Goal: Ask a question

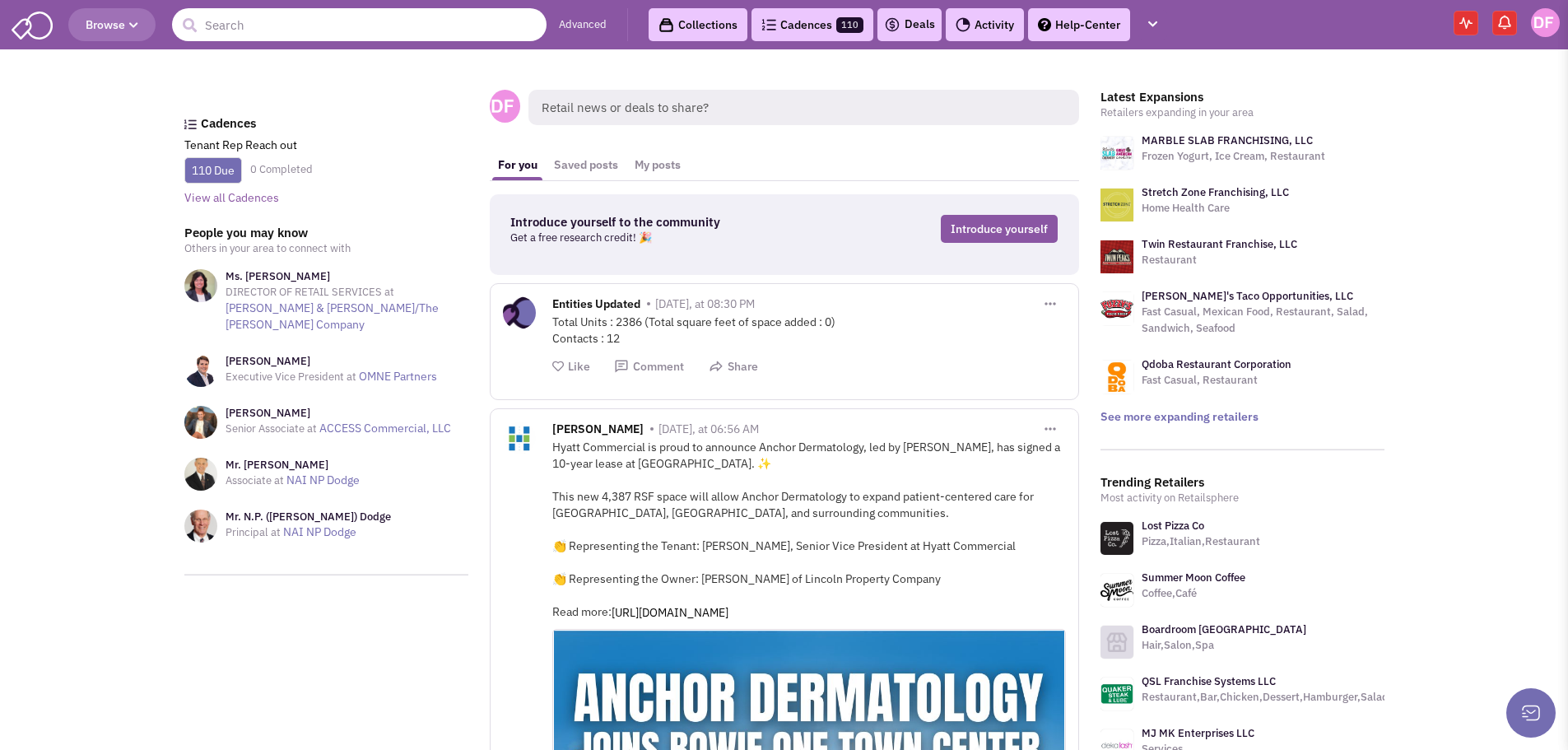
click at [265, 22] on input "text" at bounding box center [359, 25] width 374 height 33
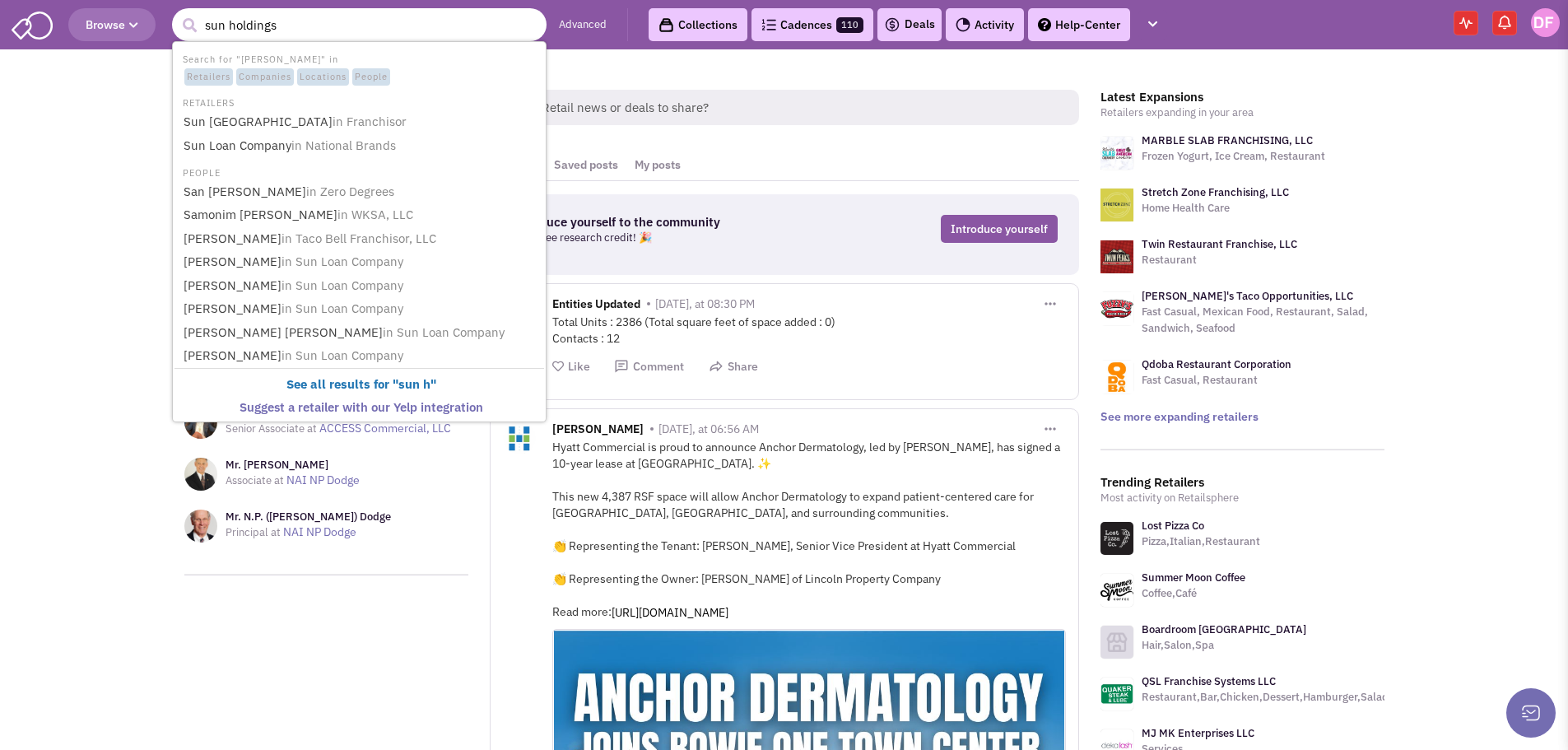
type input "sun holdings"
click at [177, 13] on button "submit" at bounding box center [189, 25] width 25 height 25
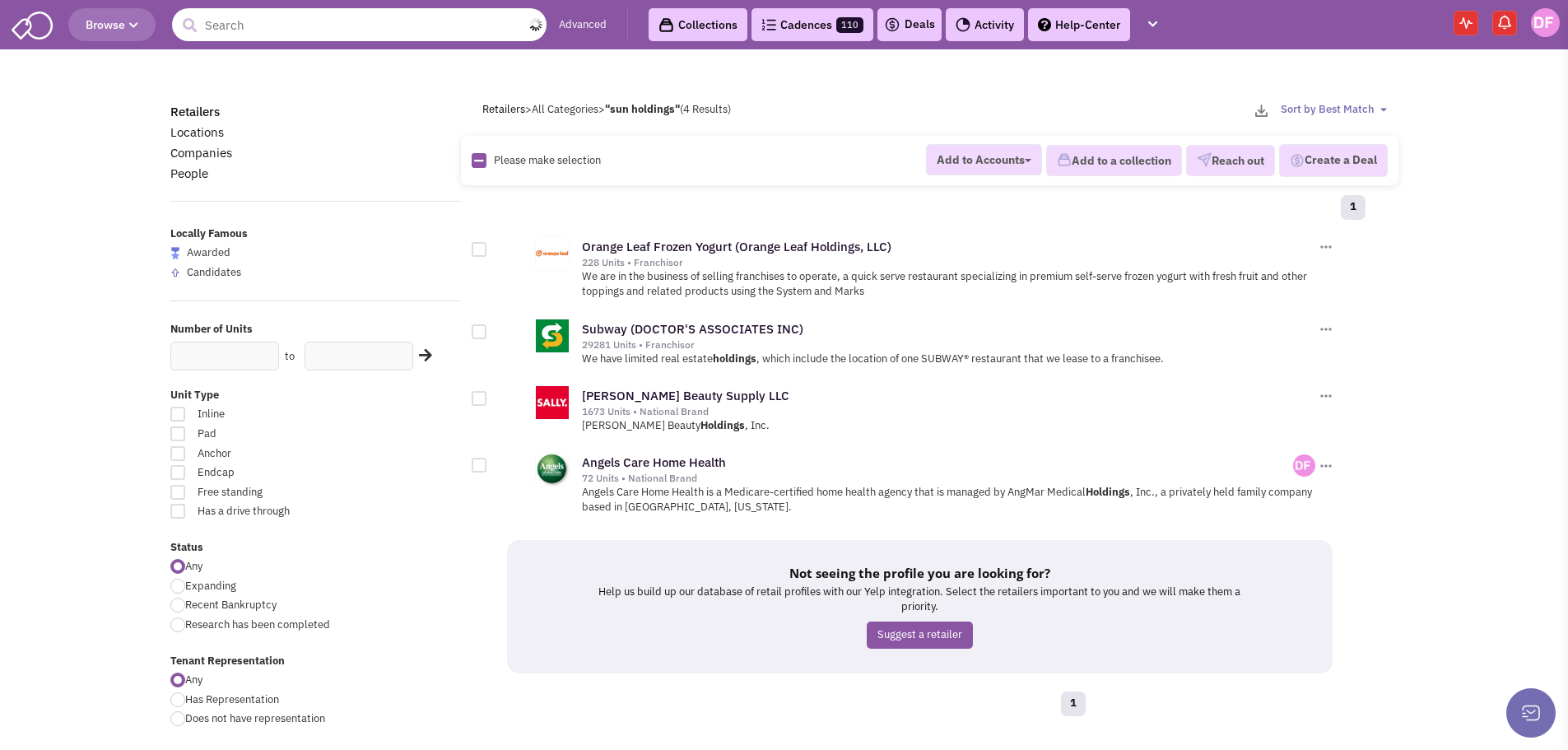
click at [255, 23] on input "text" at bounding box center [359, 25] width 374 height 33
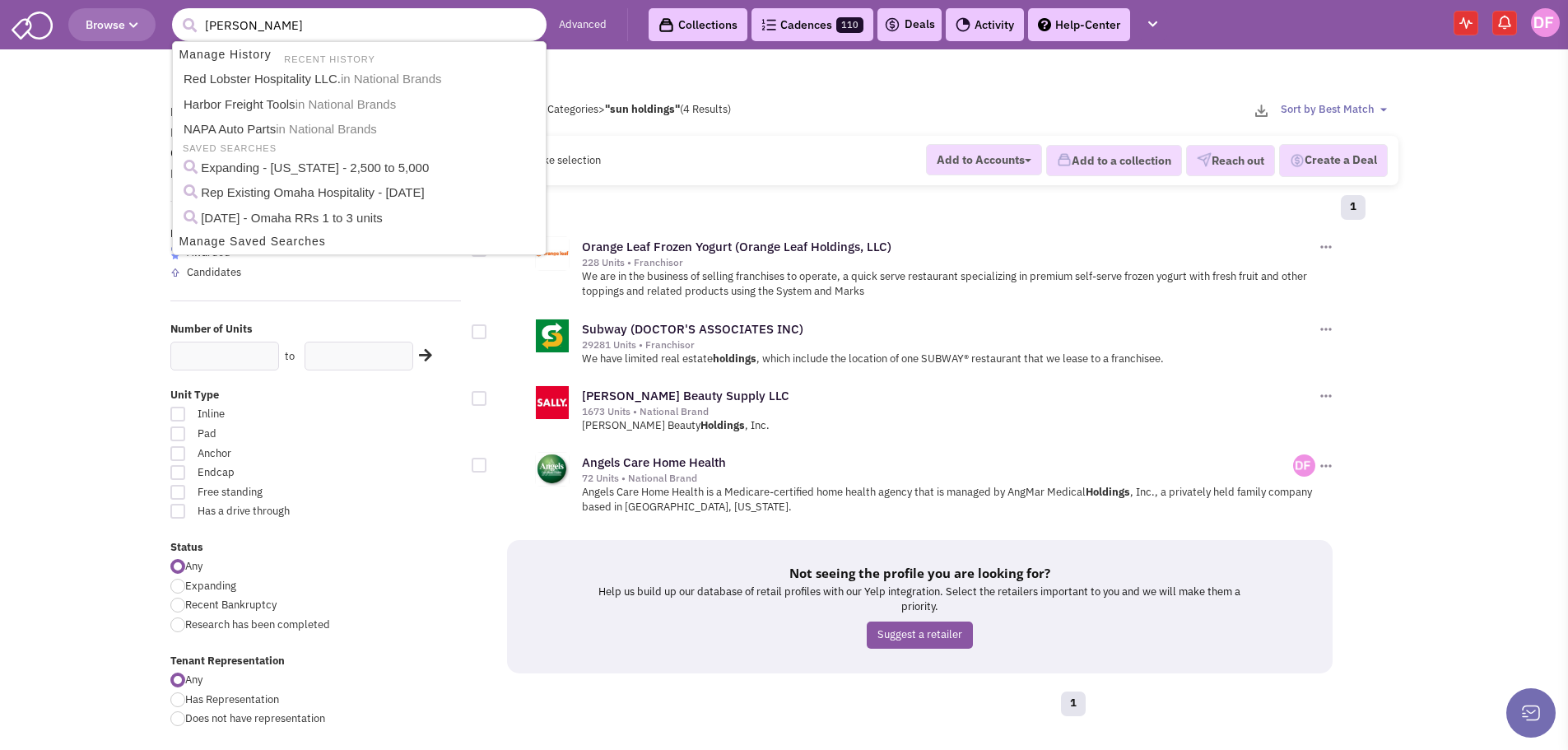
type input "bar louie"
click at [177, 13] on button "submit" at bounding box center [189, 25] width 25 height 25
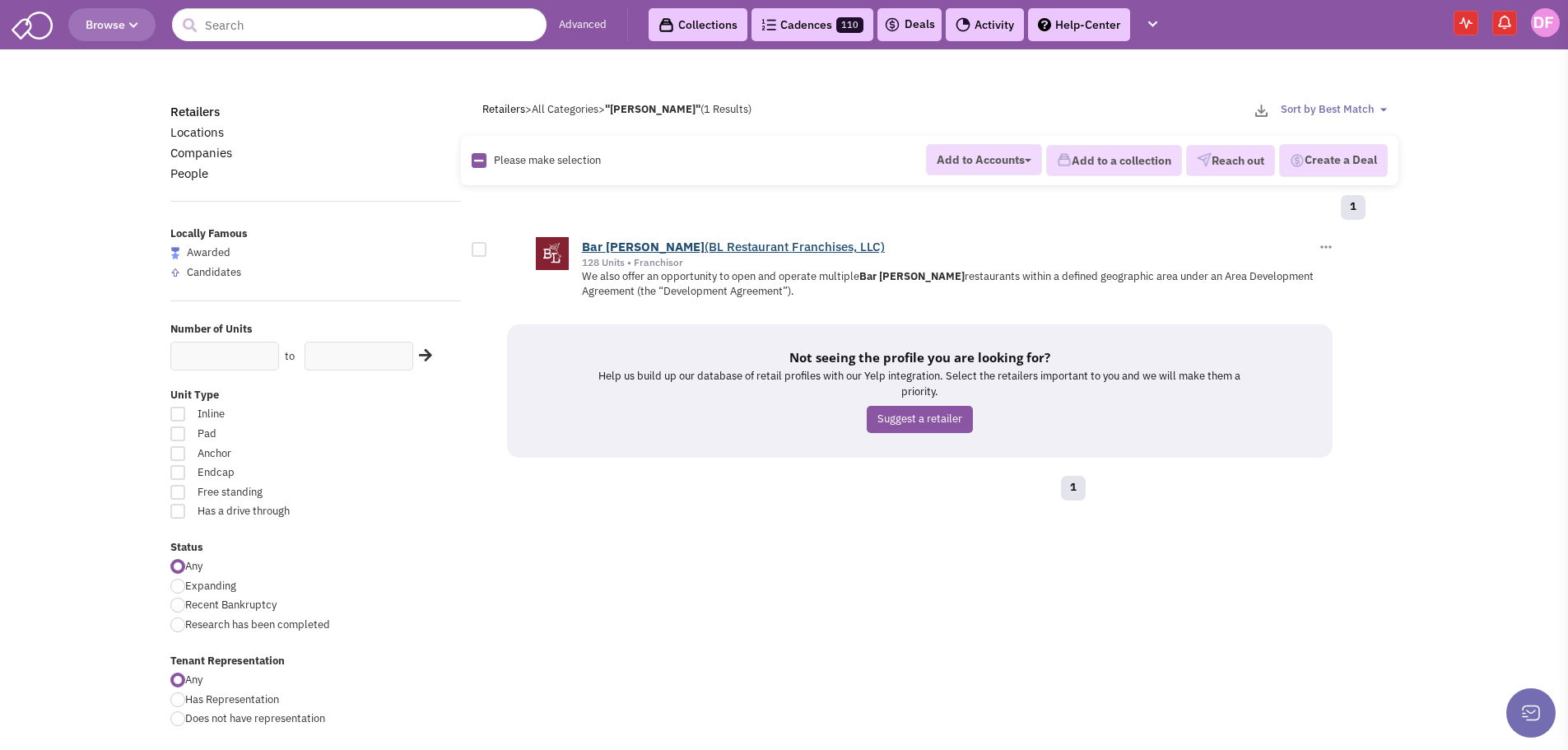
click at [615, 243] on b "[PERSON_NAME]" at bounding box center [654, 247] width 99 height 16
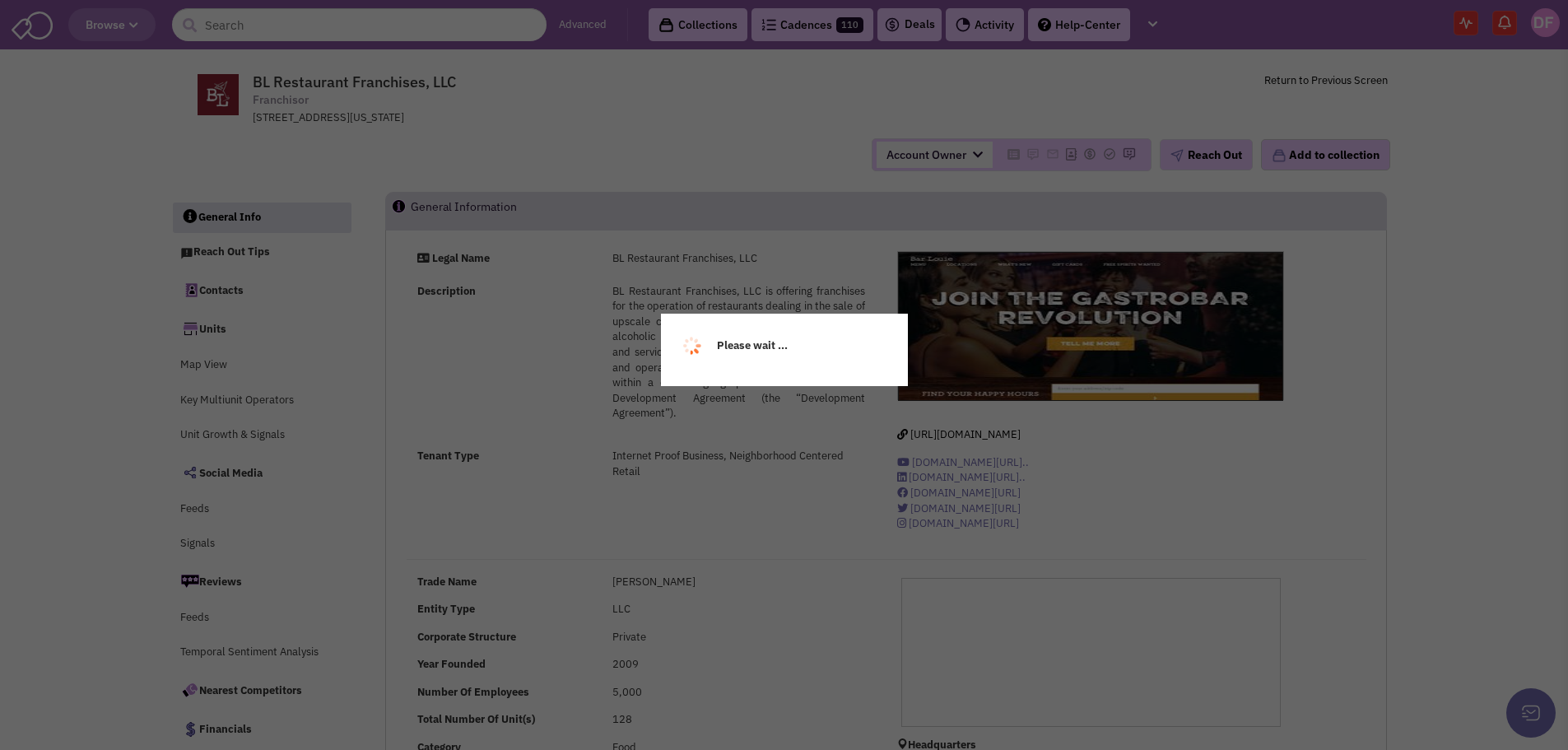
select select
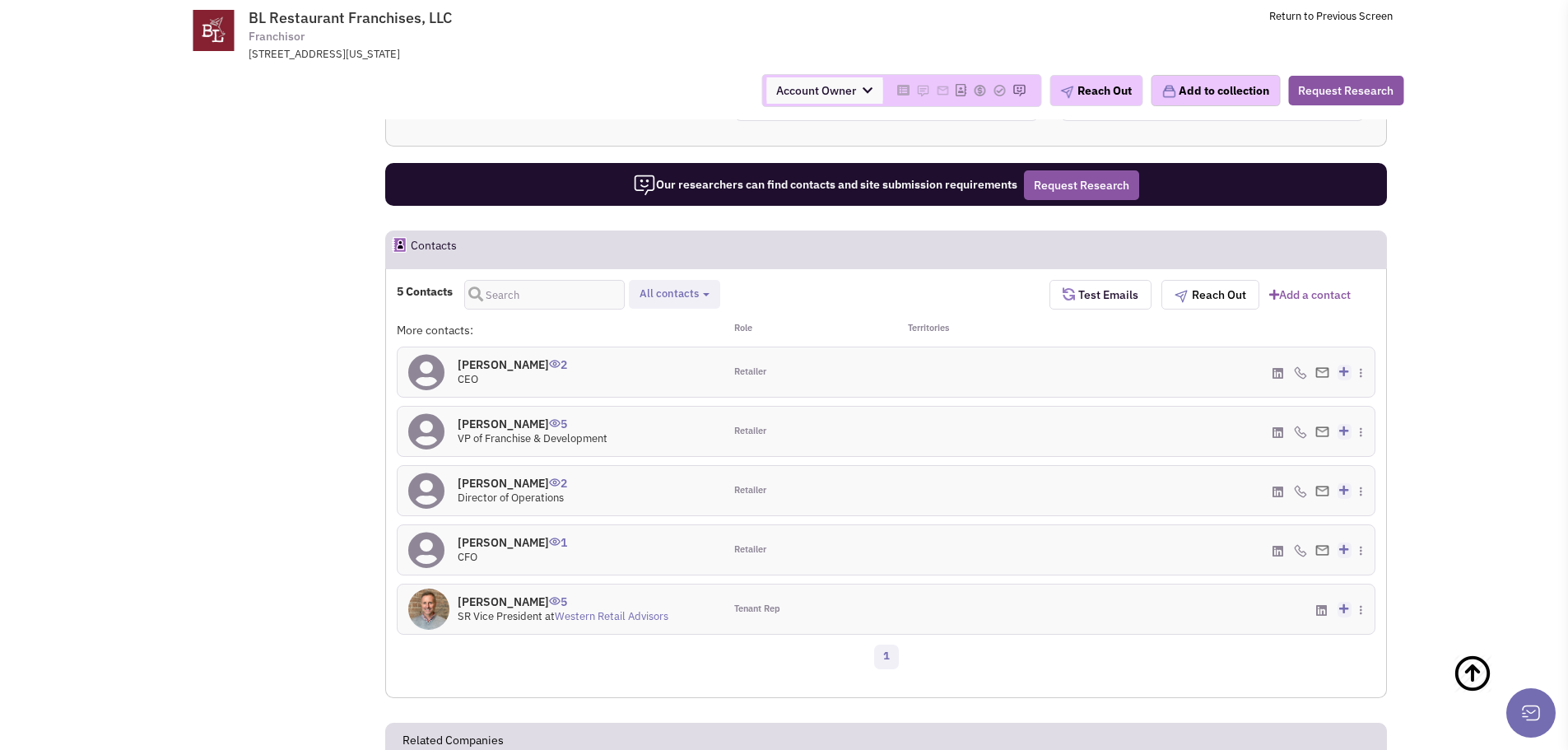
scroll to position [1154, 0]
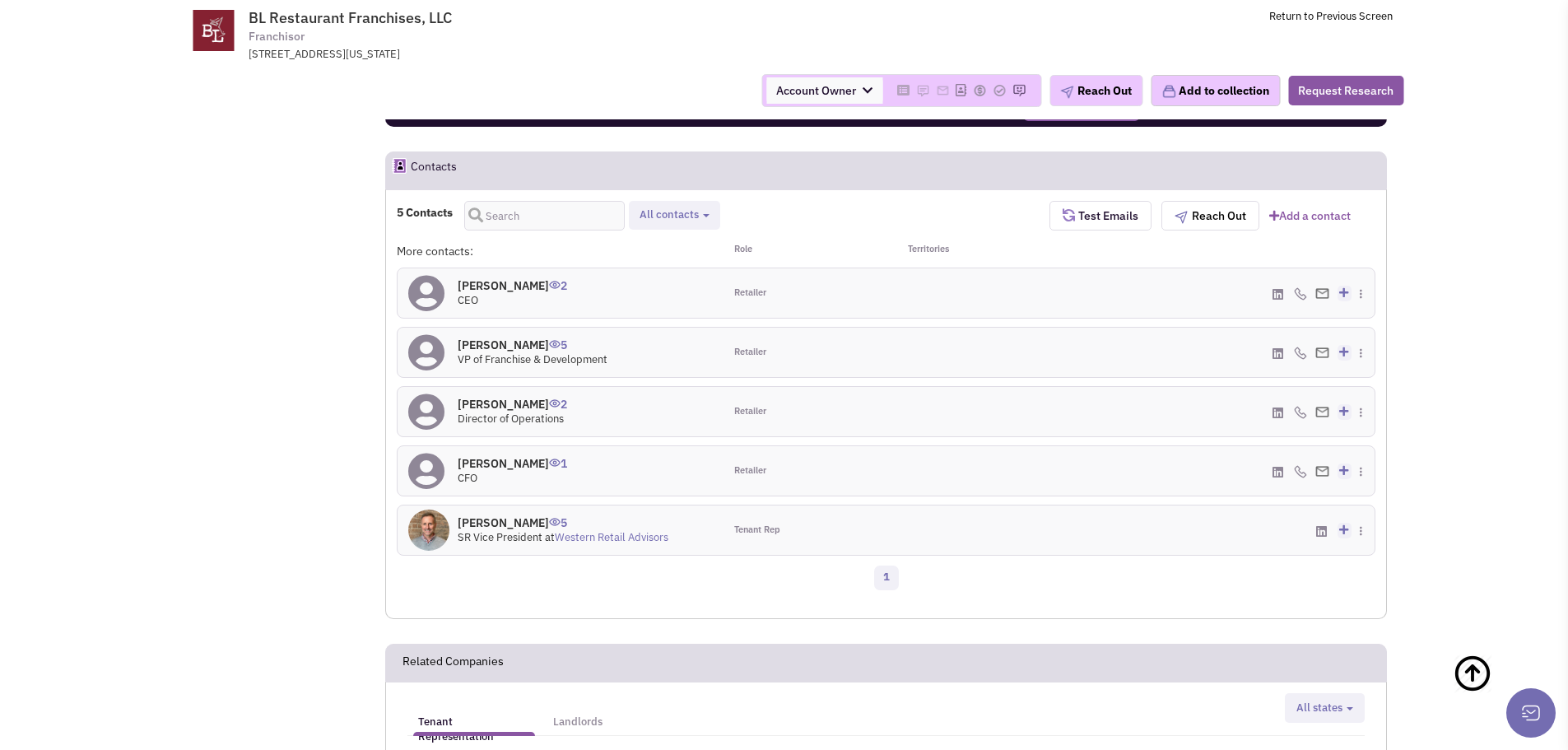
click at [1276, 410] on icon at bounding box center [1277, 413] width 11 height 13
click at [1278, 293] on icon at bounding box center [1277, 294] width 11 height 13
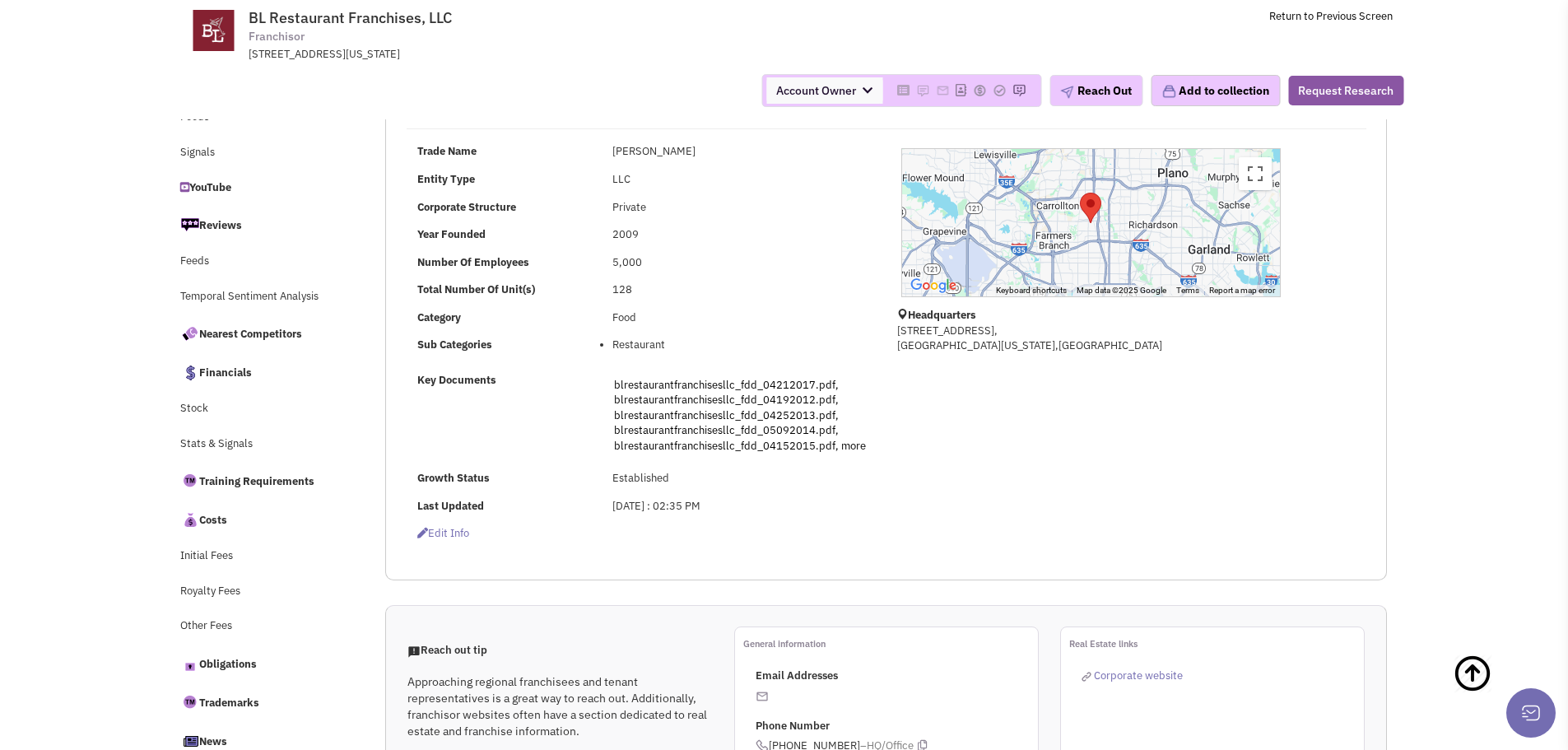
scroll to position [0, 0]
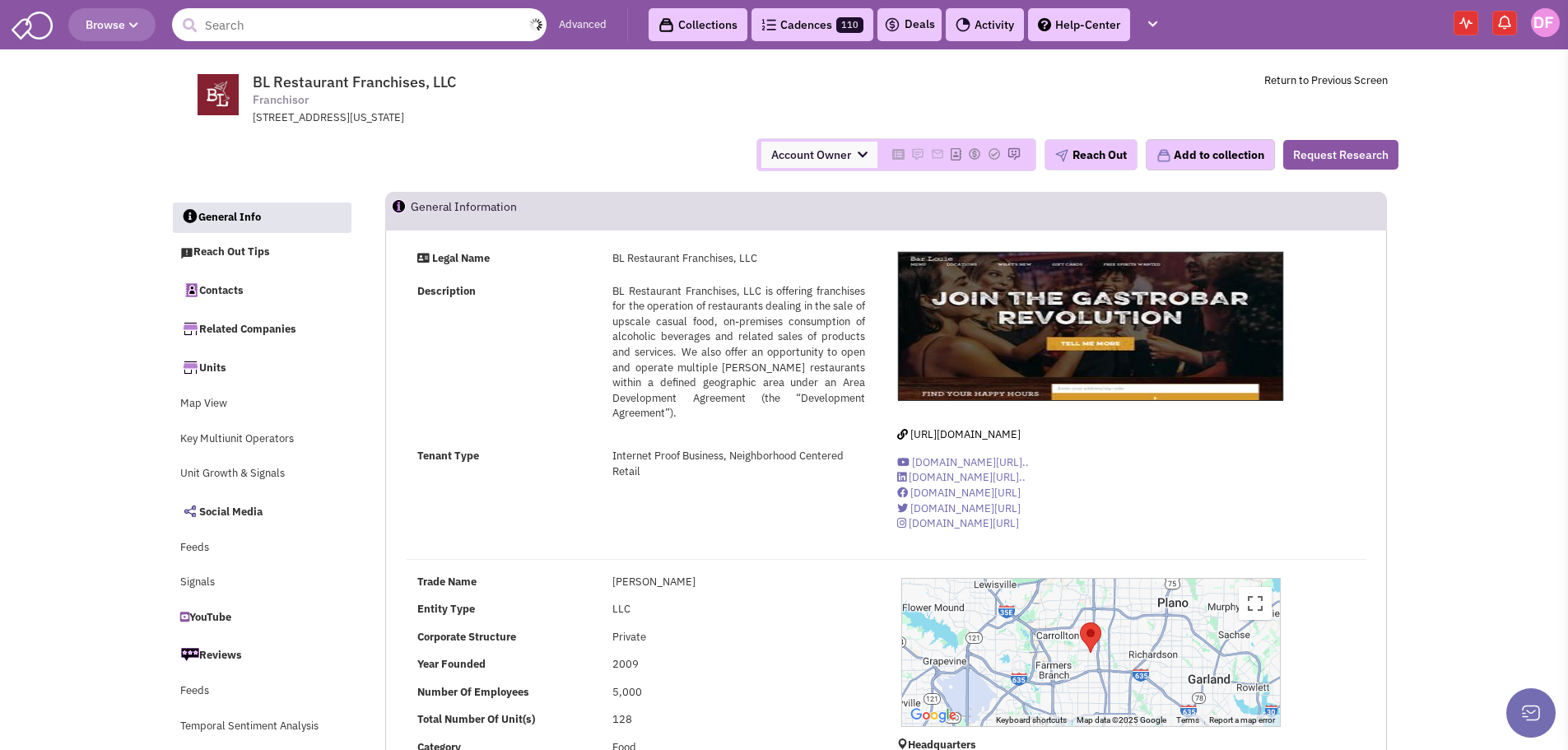
click at [273, 20] on input "text" at bounding box center [359, 25] width 374 height 33
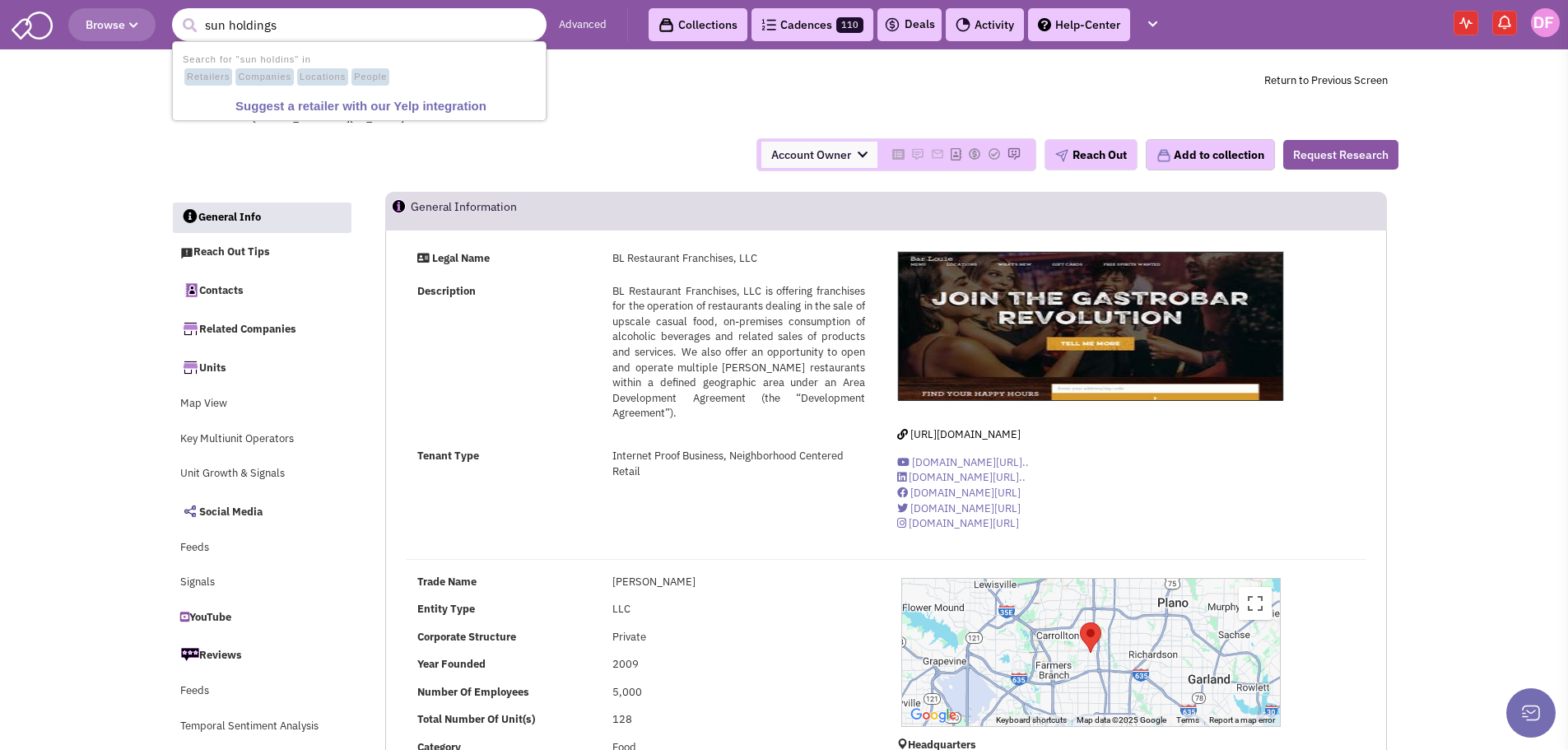
type input "sun holdings"
click at [177, 13] on button "submit" at bounding box center [189, 25] width 25 height 25
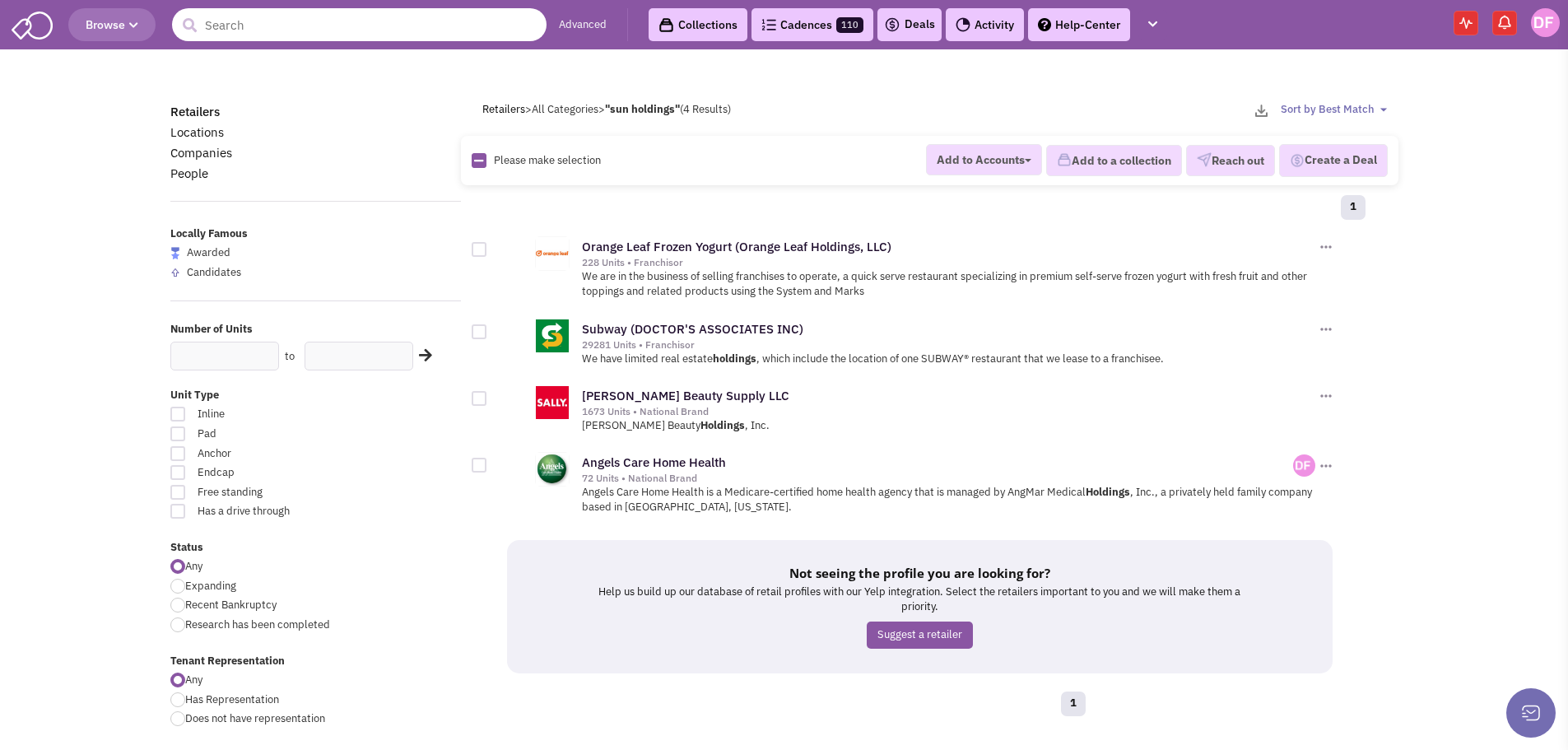
click at [229, 28] on input "text" at bounding box center [359, 25] width 374 height 33
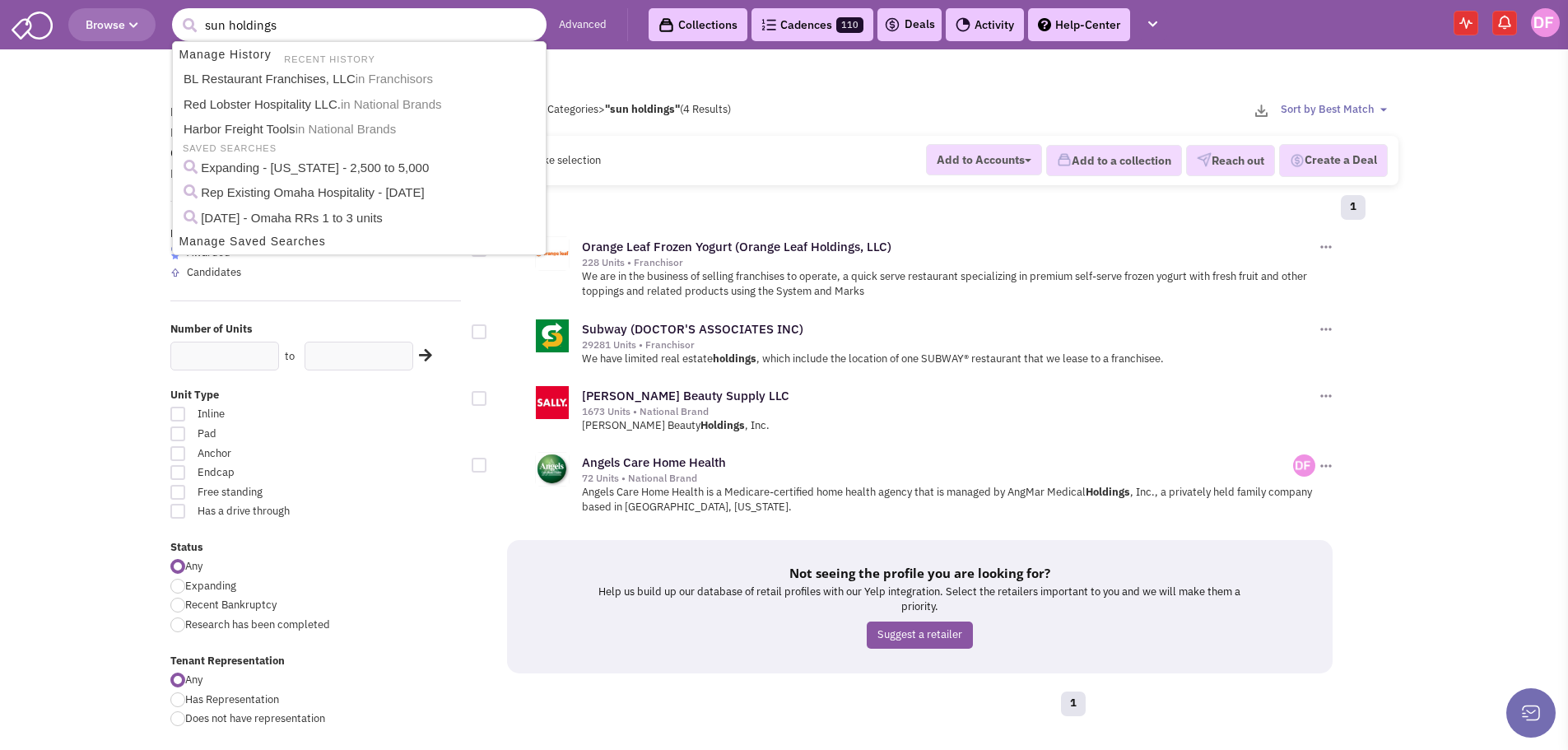
type input "sun holdings"
click at [177, 13] on button "submit" at bounding box center [189, 25] width 25 height 25
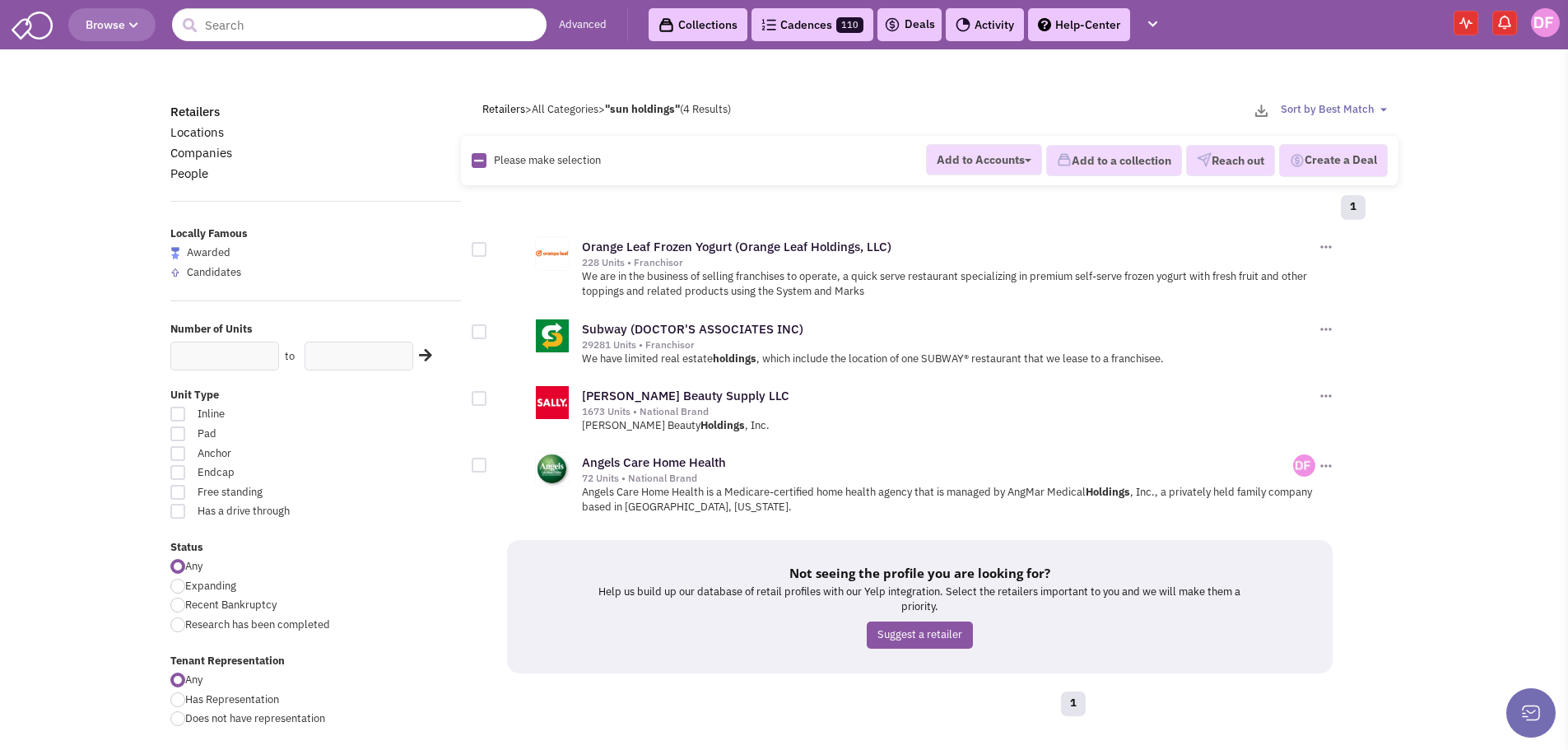
click at [1467, 25] on img at bounding box center [1465, 24] width 13 height 12
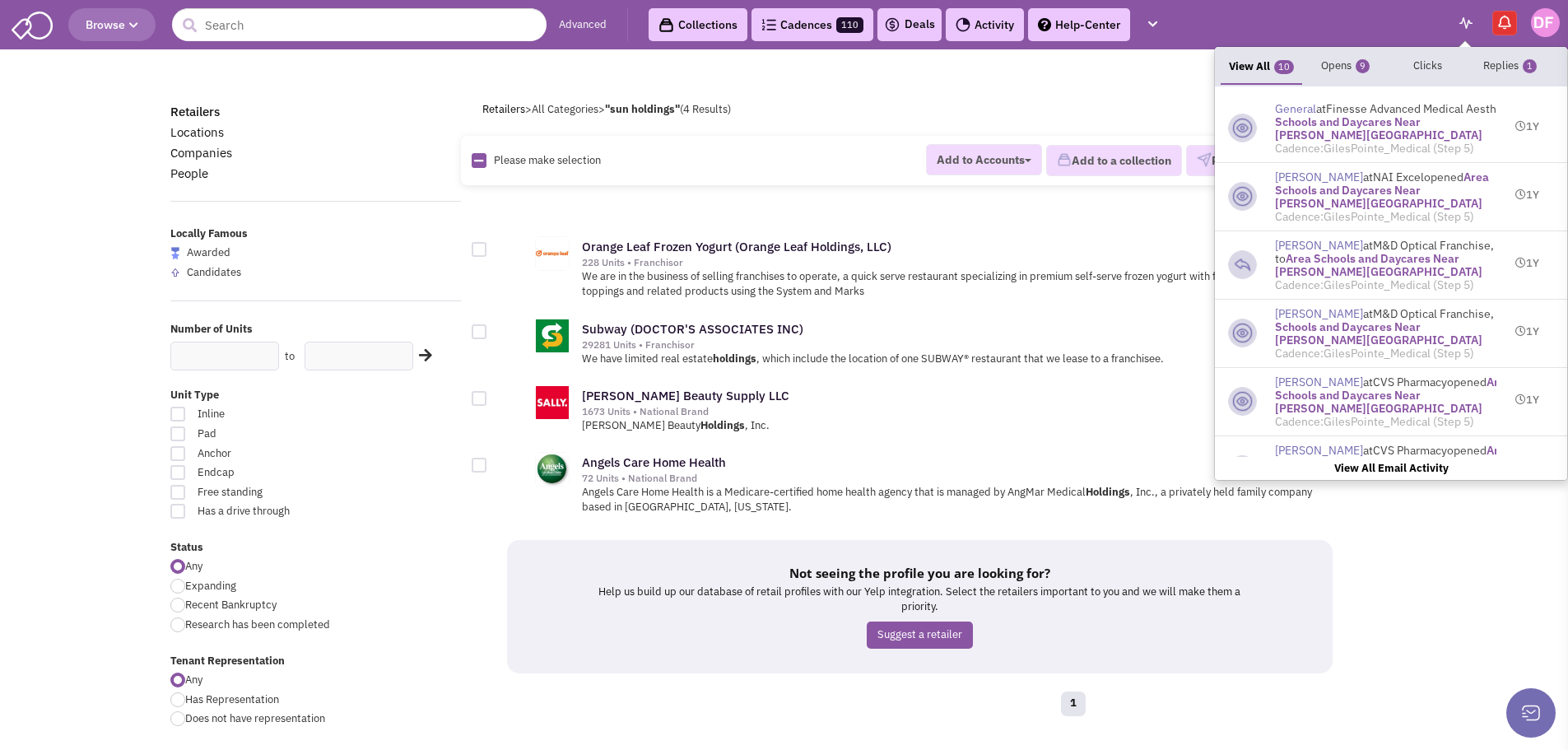
click at [1466, 20] on img at bounding box center [1465, 24] width 13 height 12
click at [1404, 127] on span "Area Schools and Daycares Near [PERSON_NAME][GEOGRAPHIC_DATA]" at bounding box center [1429, 122] width 311 height 41
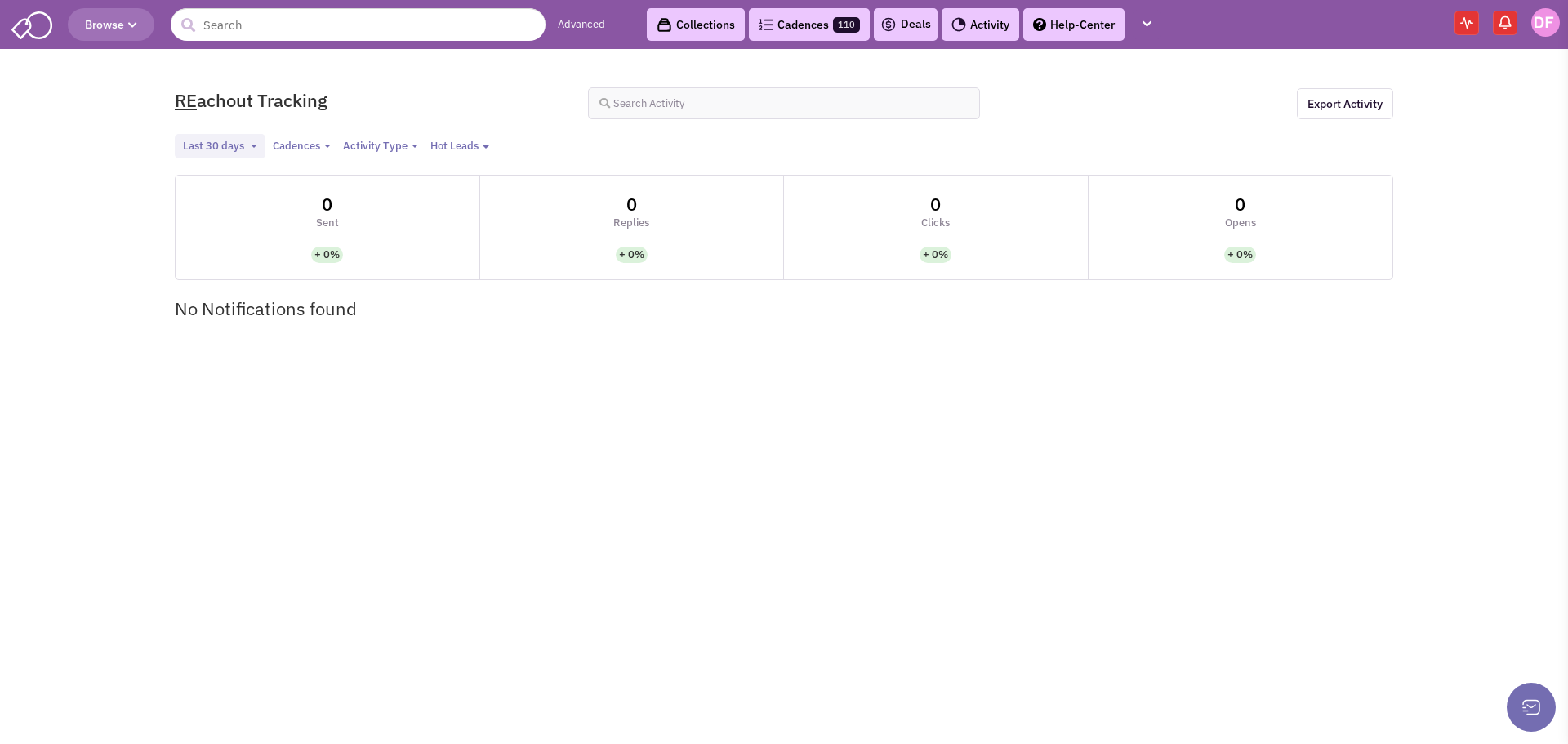
select select
click at [1544, 22] on img at bounding box center [1545, 21] width 28 height 28
click at [1506, 19] on img at bounding box center [1505, 21] width 17 height 17
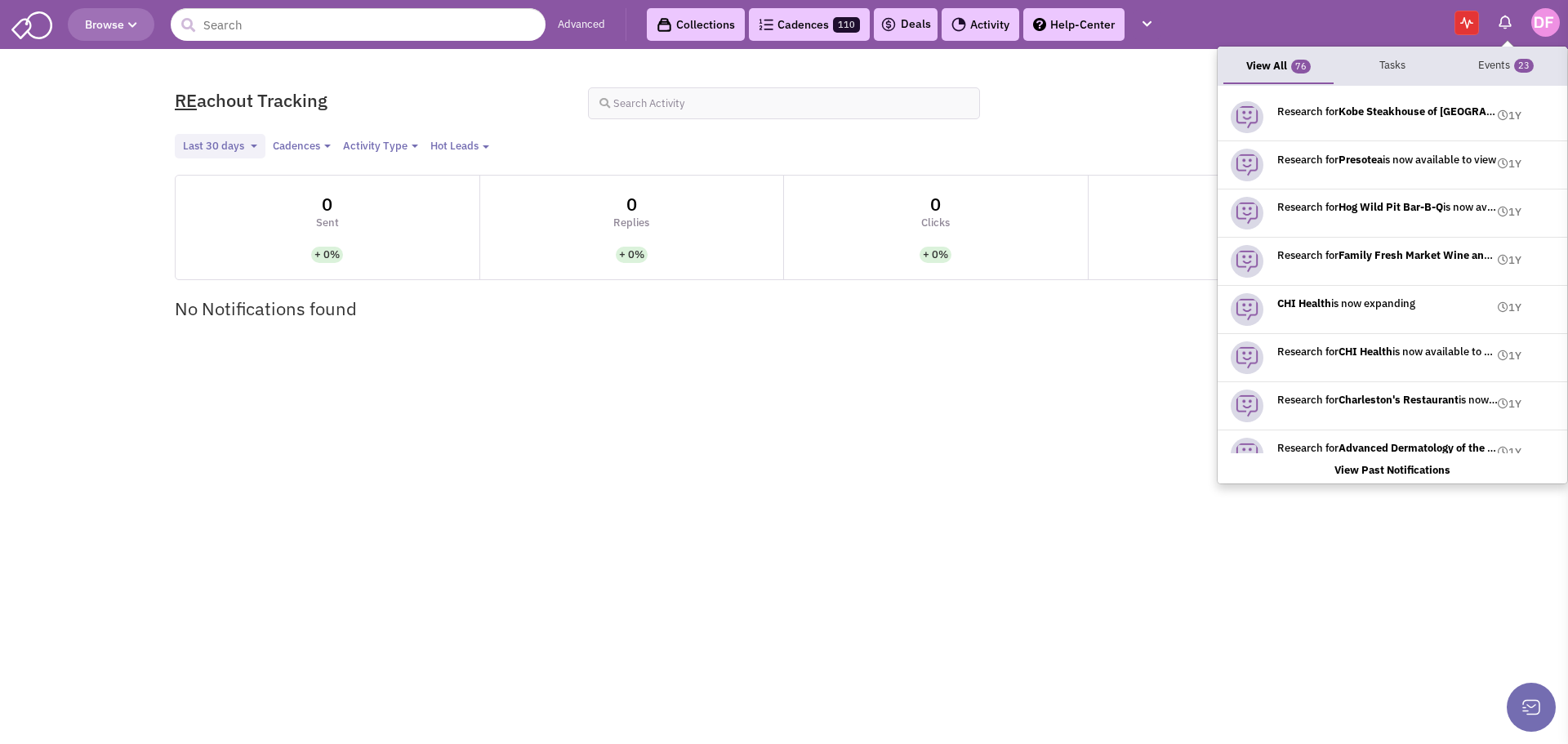
click at [1081, 25] on link "Help-Center" at bounding box center [1074, 24] width 101 height 33
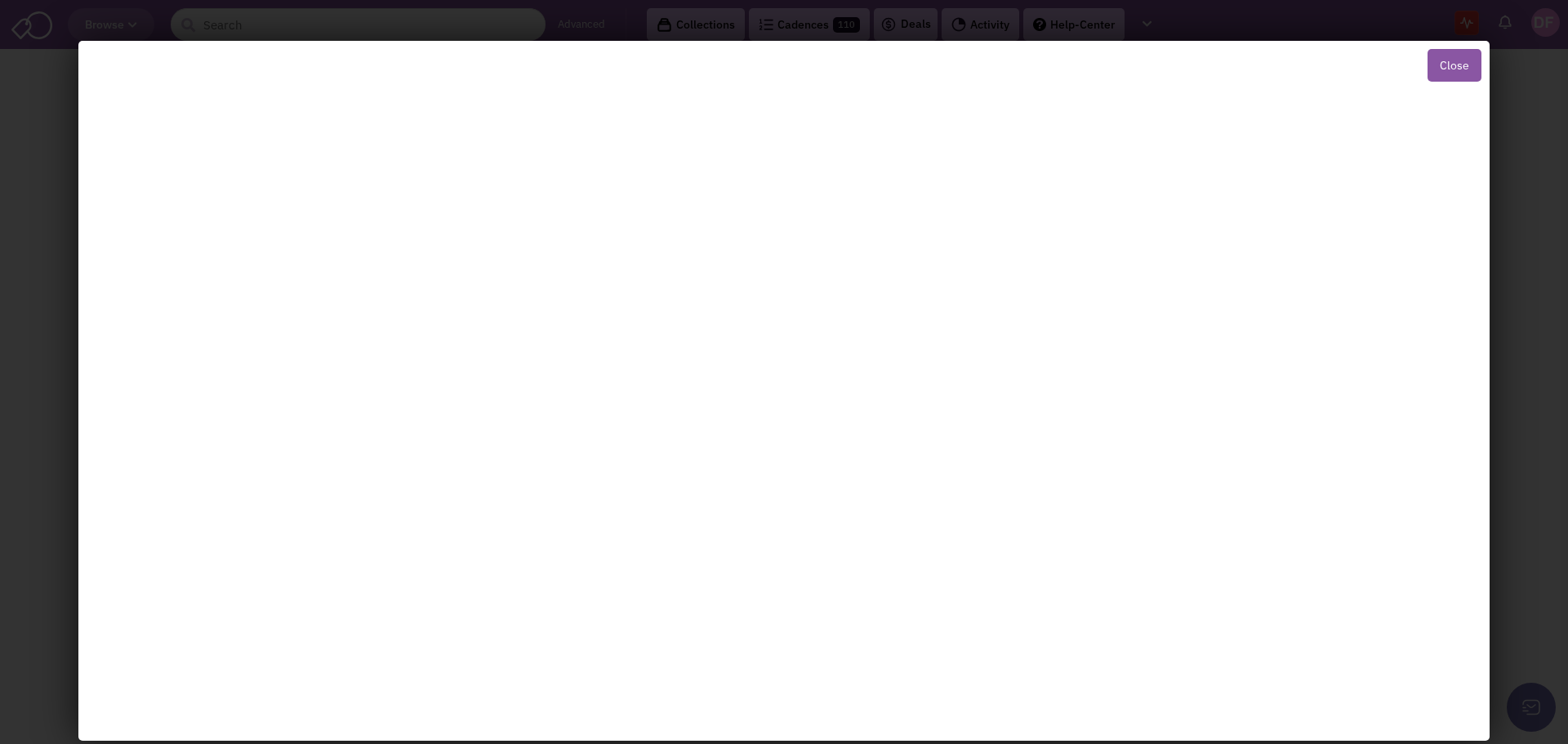
drag, startPoint x: 1454, startPoint y: 58, endPoint x: 1442, endPoint y: 60, distance: 12.2
click at [1454, 58] on button "Close" at bounding box center [1454, 65] width 54 height 33
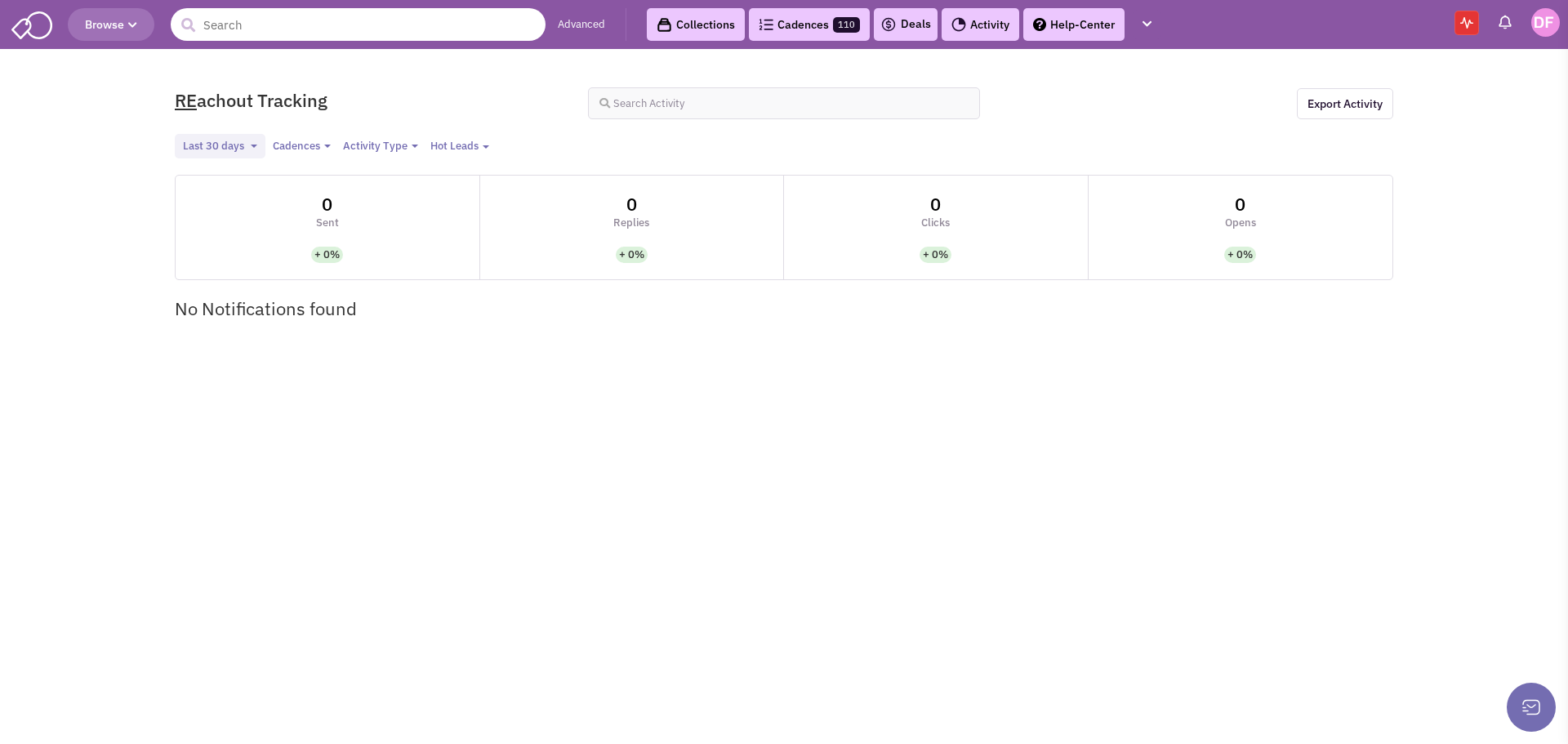
click at [317, 21] on input "text" at bounding box center [358, 24] width 374 height 33
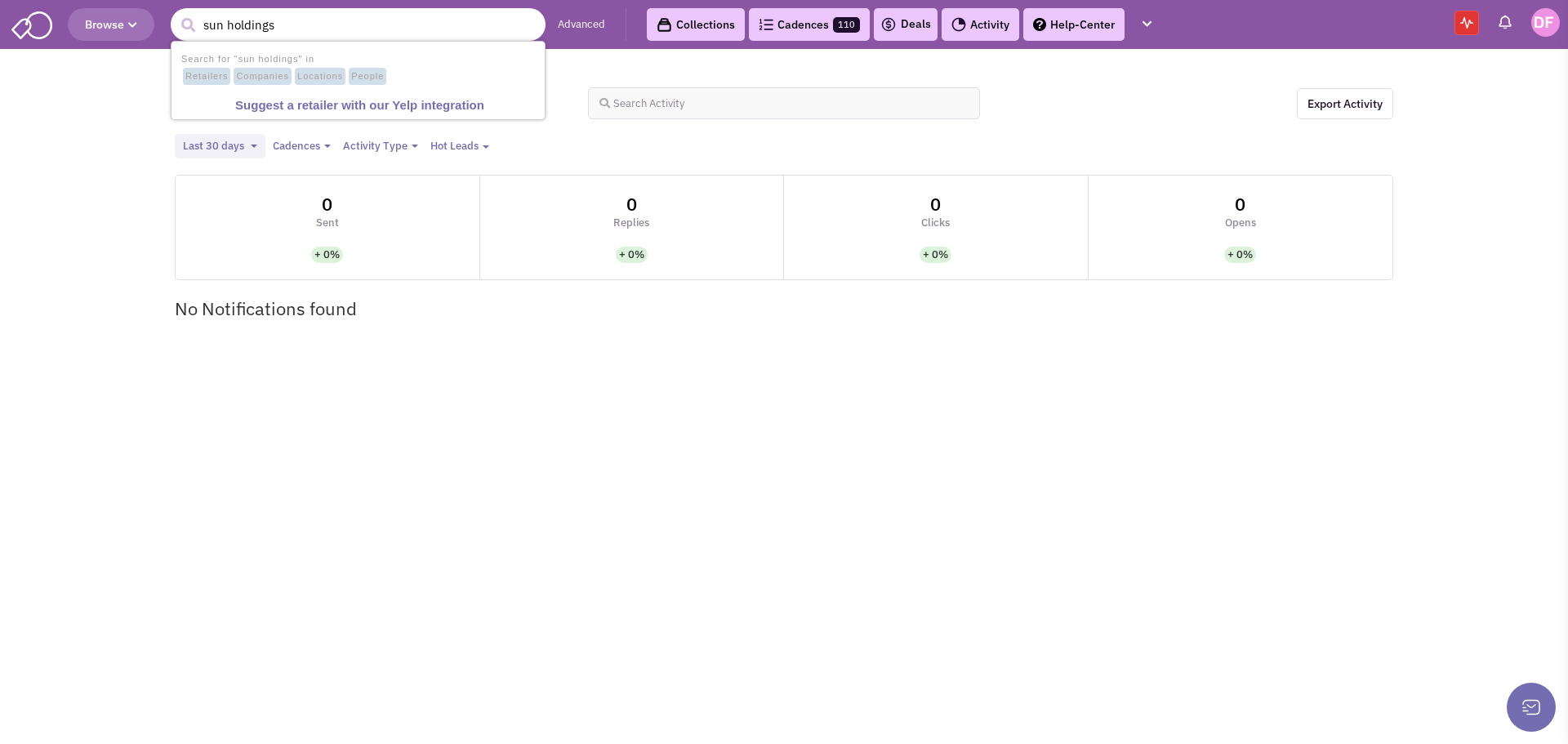
type input "sun holdings"
click at [176, 13] on button "submit" at bounding box center [187, 24] width 24 height 24
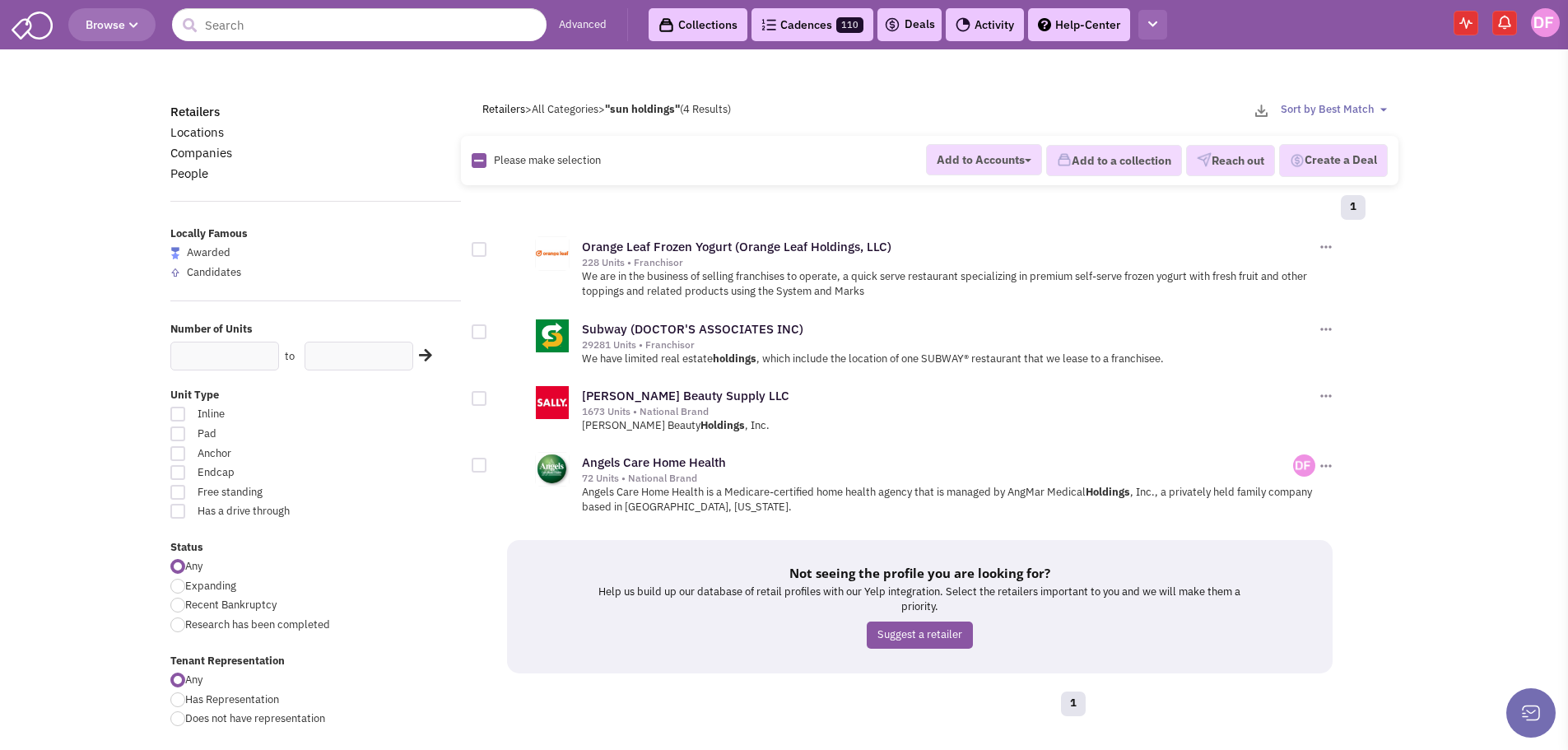
click at [1157, 24] on icon "button" at bounding box center [1151, 24] width 9 height 11
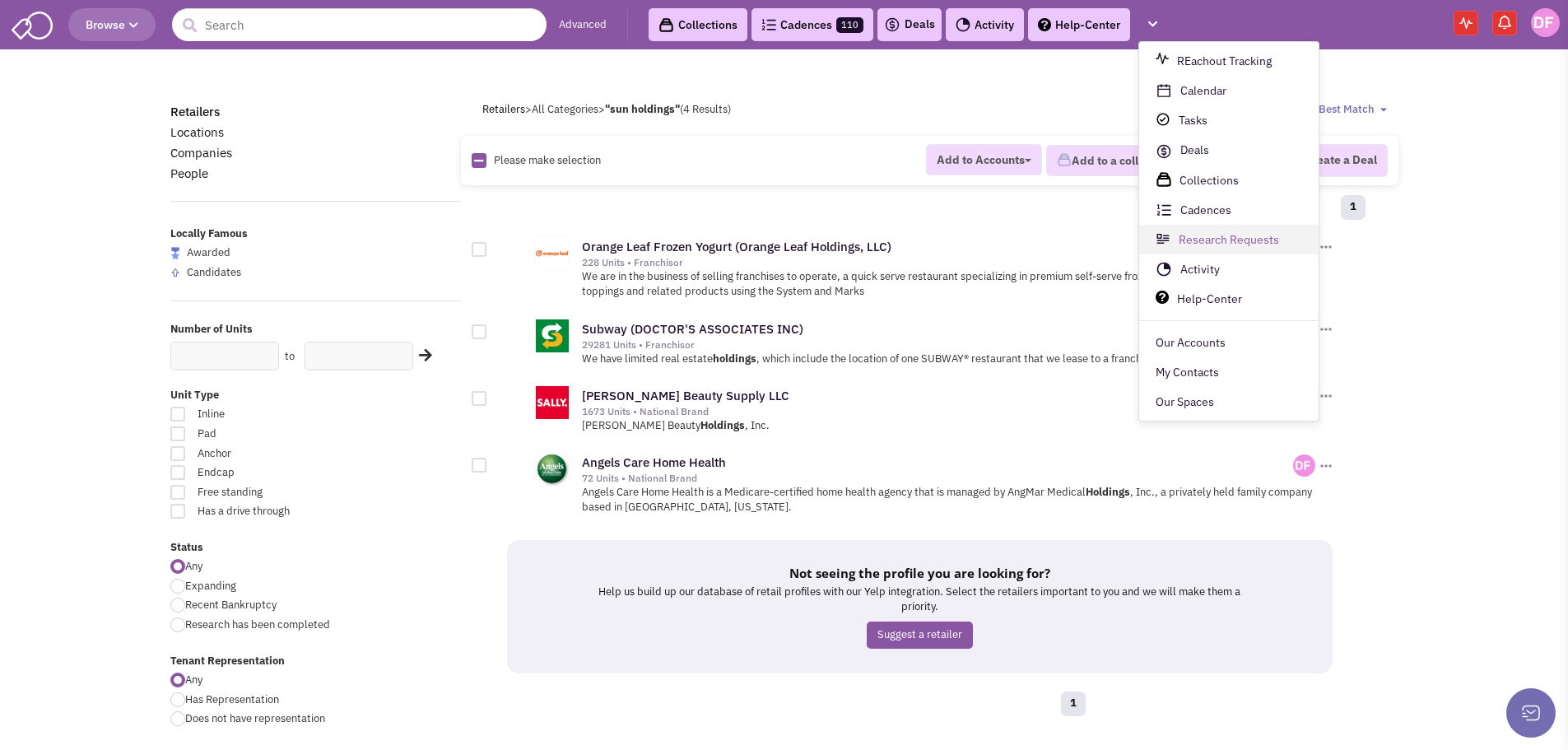
click at [1217, 238] on link "Research Requests" at bounding box center [1228, 240] width 180 height 29
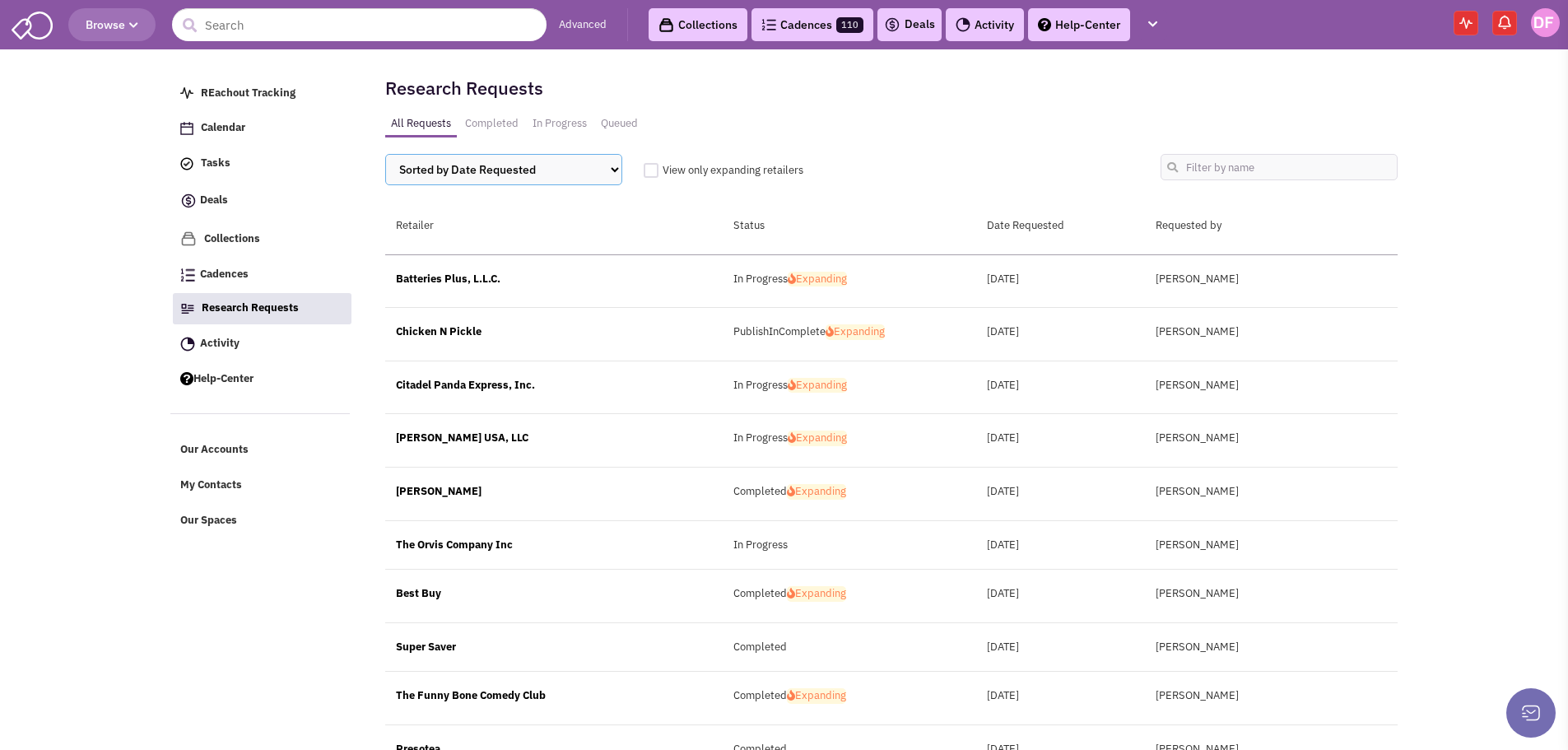
click at [612, 166] on select "Sorted by Date Requested Retailer Status" at bounding box center [503, 170] width 237 height 31
select select "1"
click at [385, 154] on select "Sorted by Date Requested Retailer Status" at bounding box center [503, 170] width 237 height 31
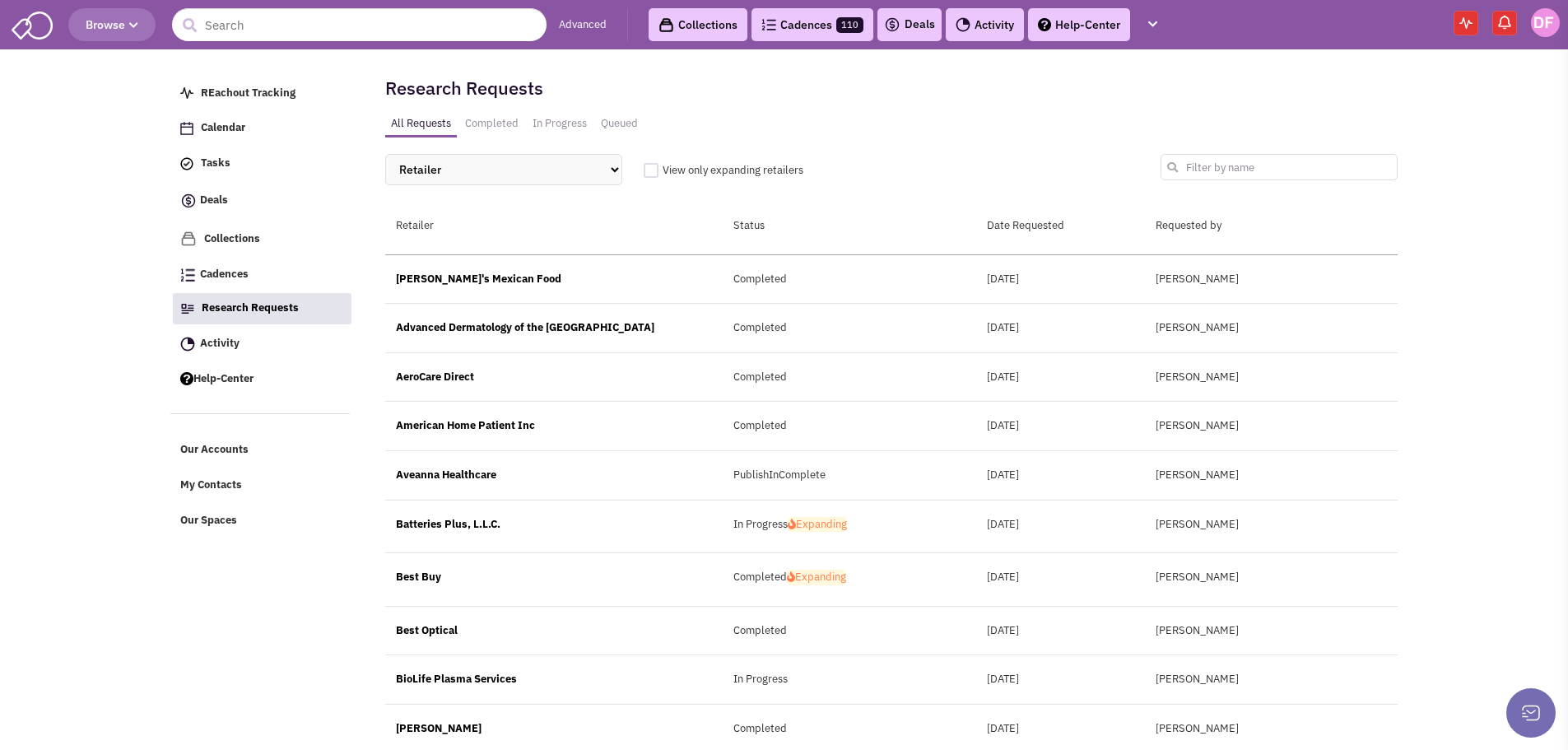
click at [1230, 170] on input "text" at bounding box center [1278, 167] width 237 height 27
type input "sun holdings"
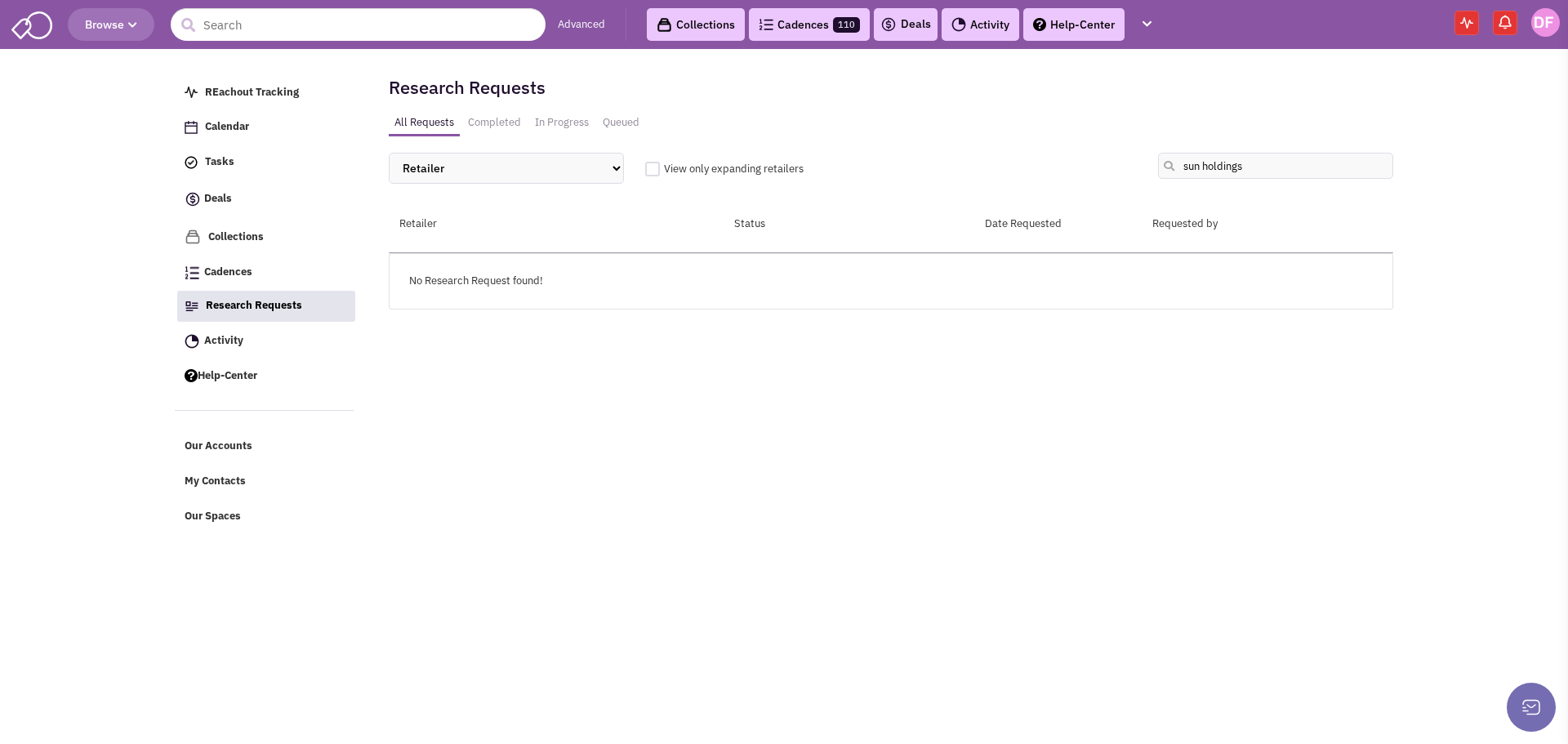
click at [275, 309] on span "Research Requests" at bounding box center [254, 305] width 97 height 14
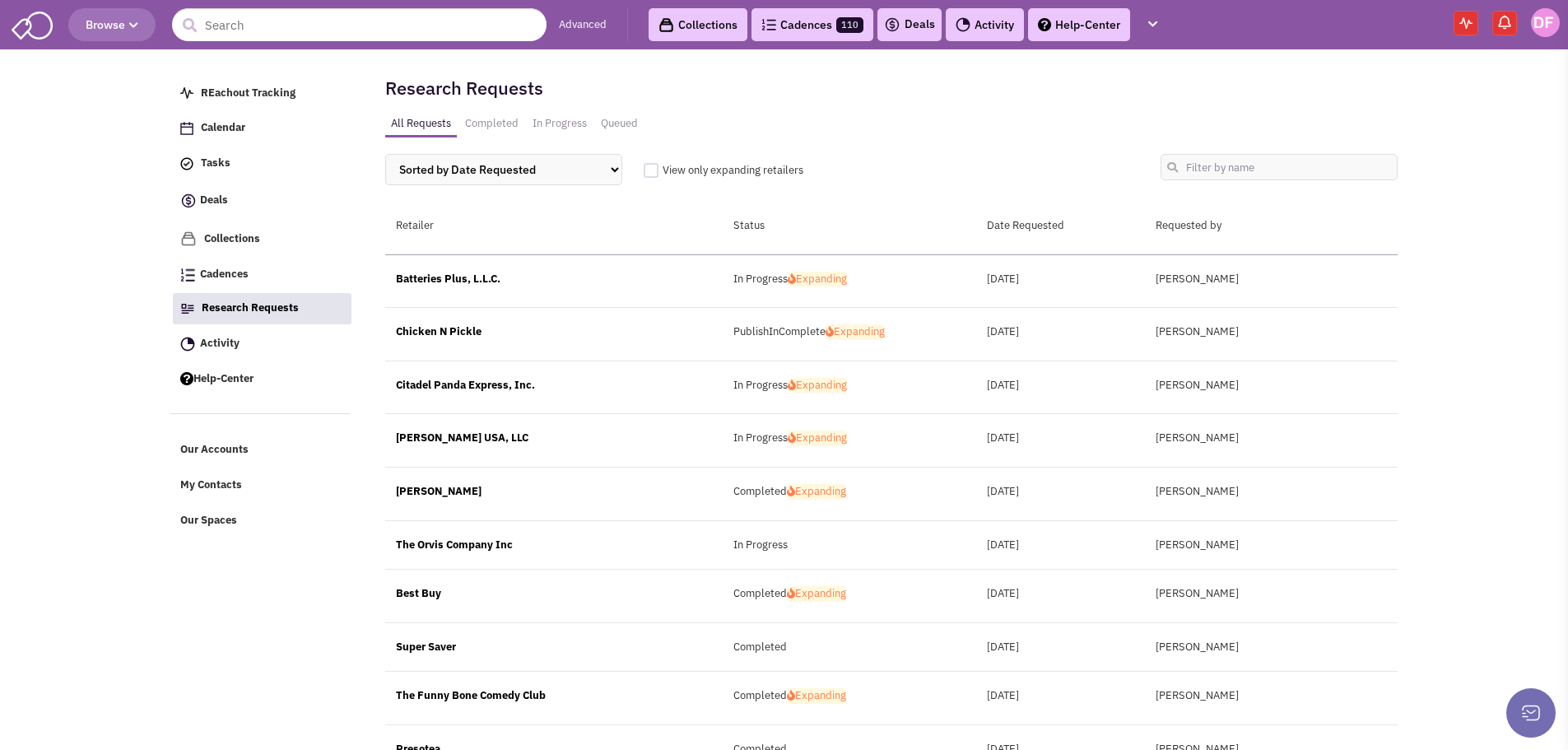
click at [1093, 24] on link "Help-Center" at bounding box center [1079, 25] width 102 height 33
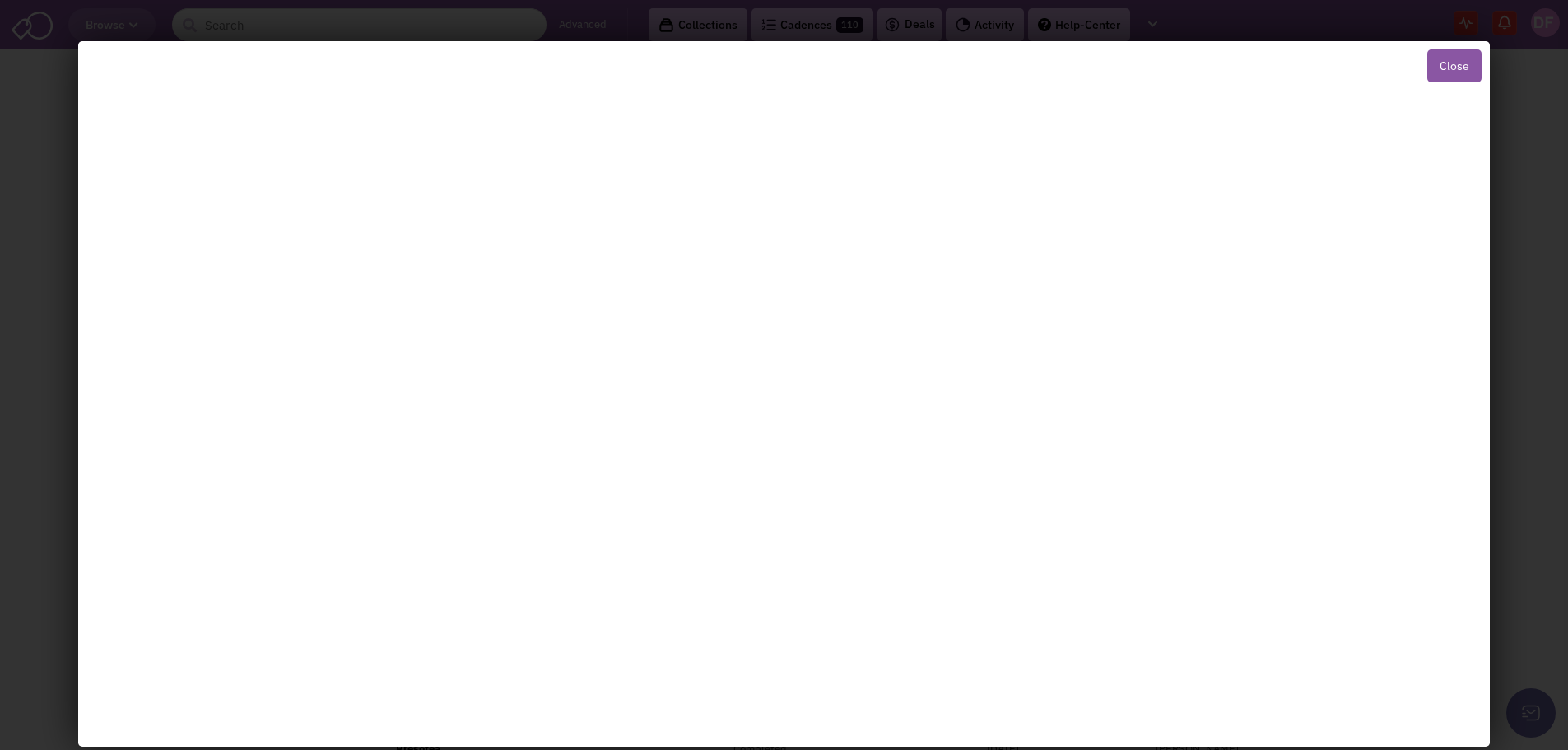
click at [1441, 61] on button "Close" at bounding box center [1453, 66] width 54 height 33
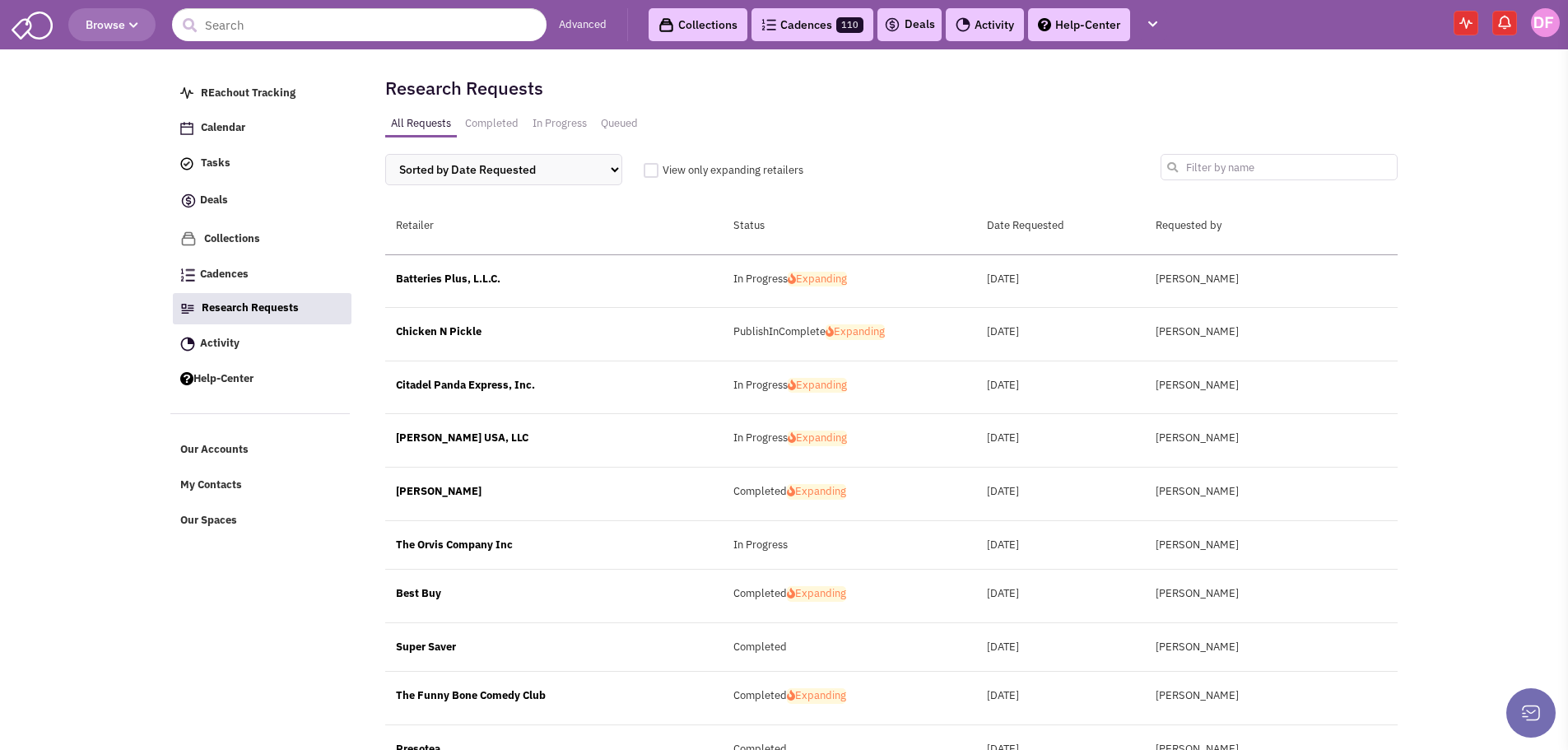
click at [1279, 168] on input "text" at bounding box center [1278, 167] width 237 height 27
type input "sun holdings"
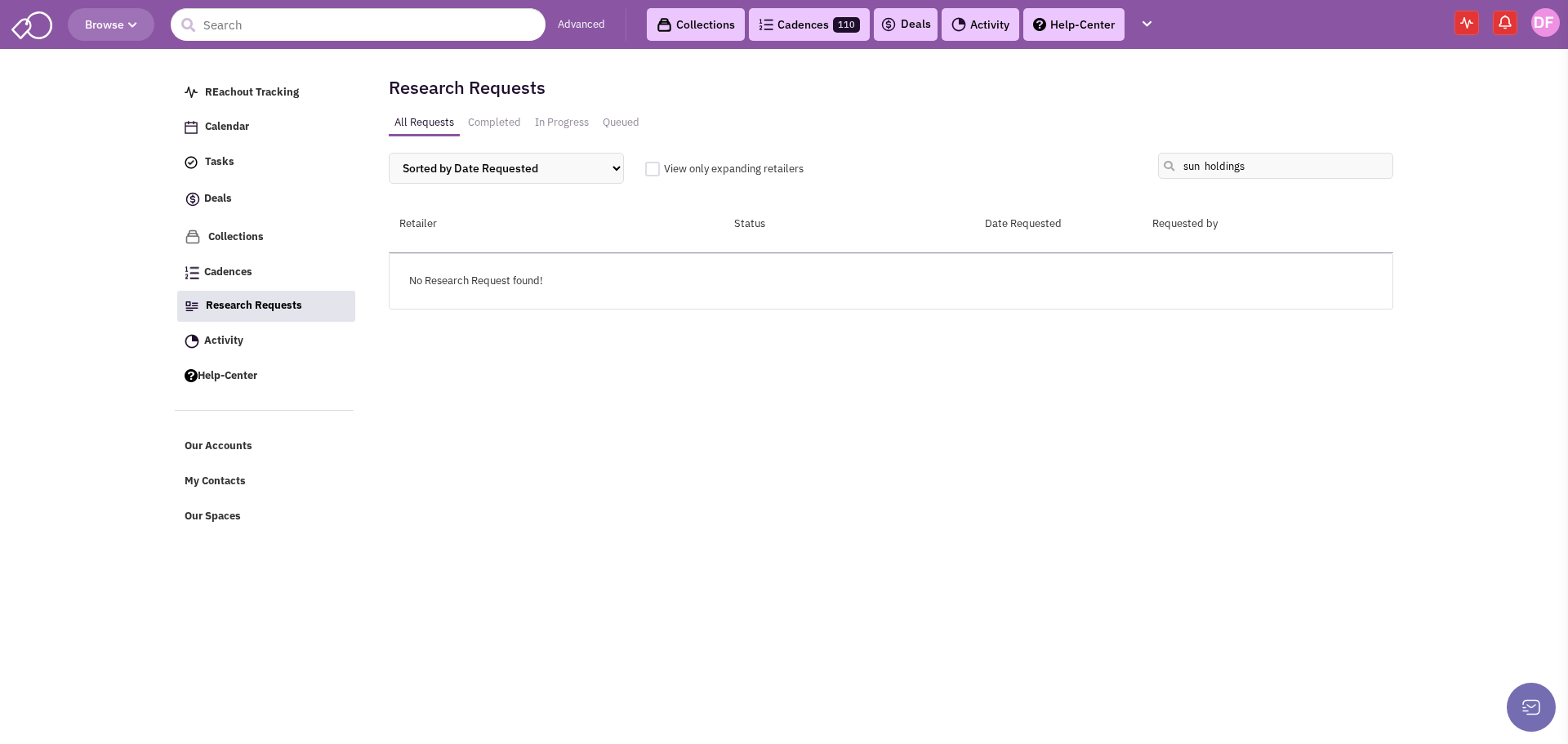
click at [486, 285] on div "No Research Request found!" at bounding box center [891, 282] width 1004 height 58
click at [614, 166] on select "Sorted by Date Requested Retailer Status" at bounding box center [506, 169] width 235 height 31
select select "1"
click at [389, 153] on select "Sorted by Date Requested Retailer Status" at bounding box center [506, 169] width 235 height 31
click at [621, 118] on link "Queued" at bounding box center [620, 123] width 48 height 23
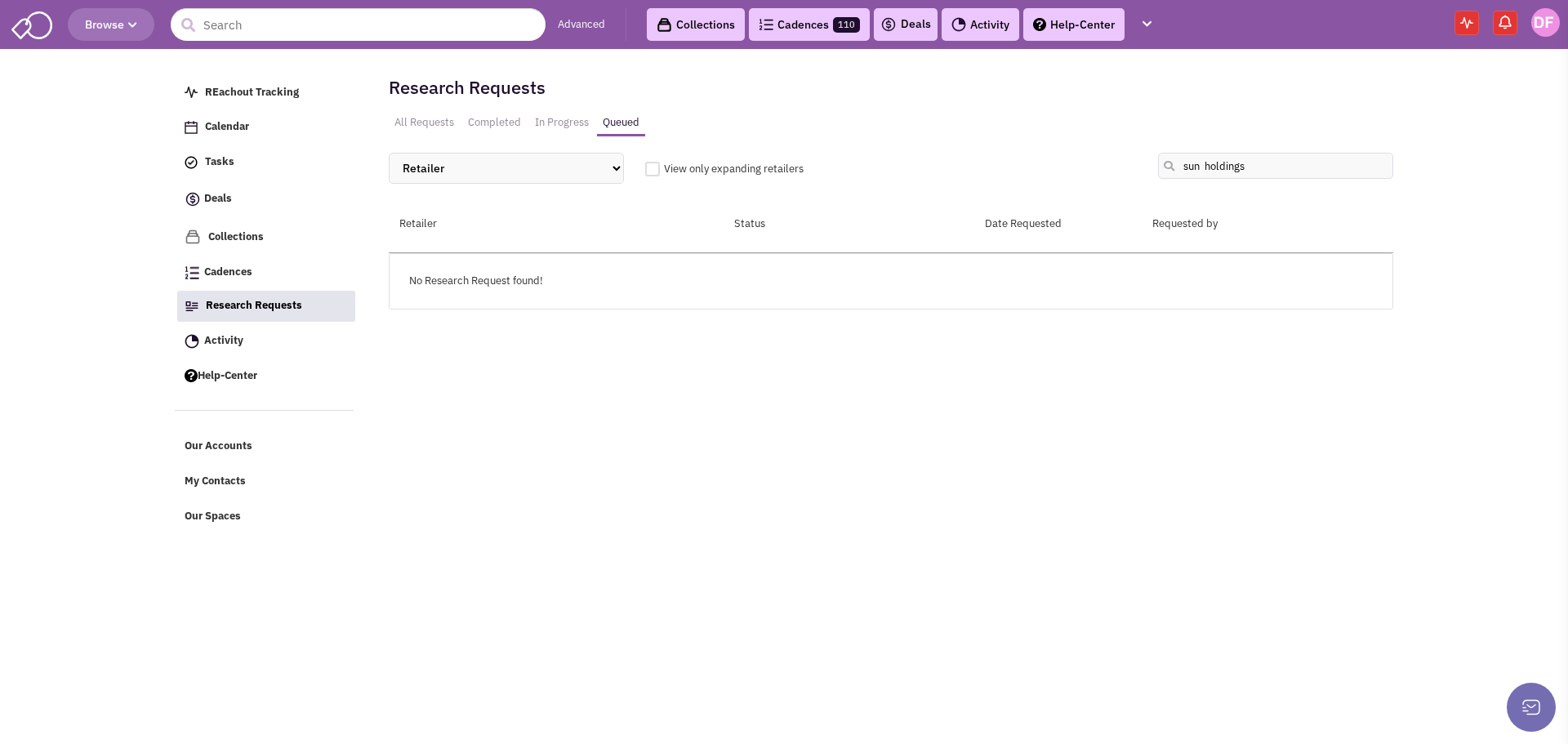
click at [983, 20] on link "Activity" at bounding box center [981, 24] width 78 height 33
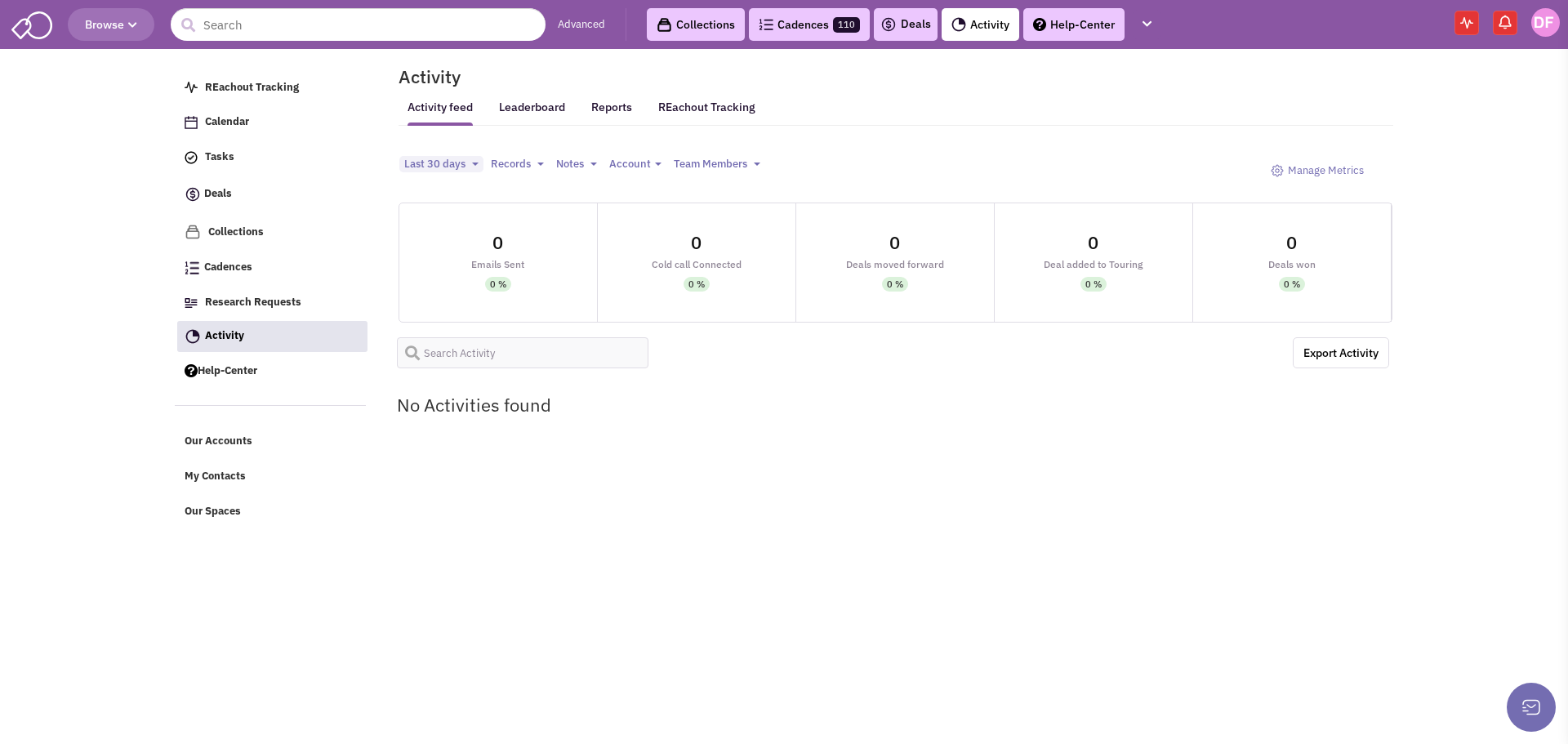
select select
click at [1149, 20] on icon "button" at bounding box center [1147, 23] width 9 height 11
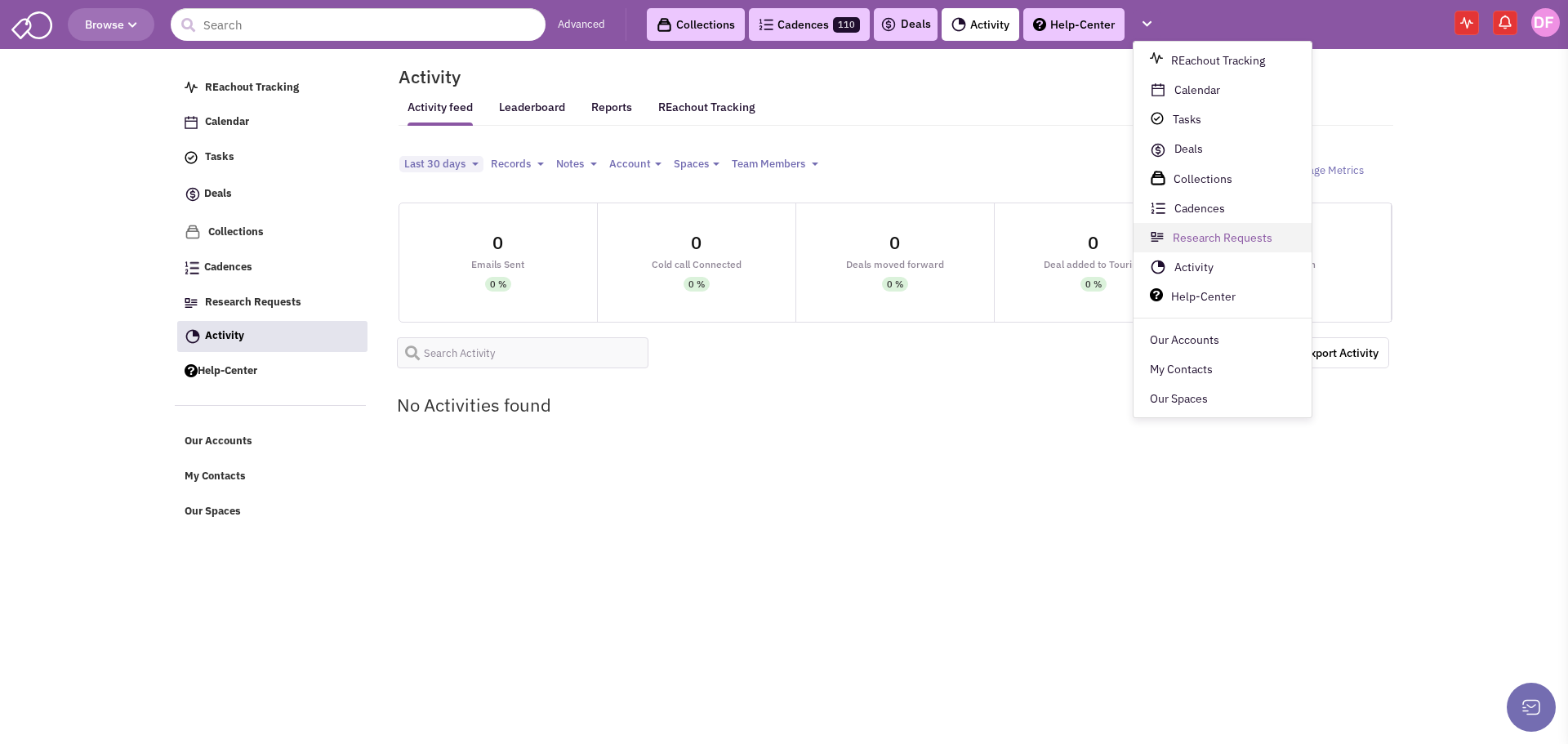
click at [1223, 236] on link "Research Requests" at bounding box center [1223, 238] width 178 height 29
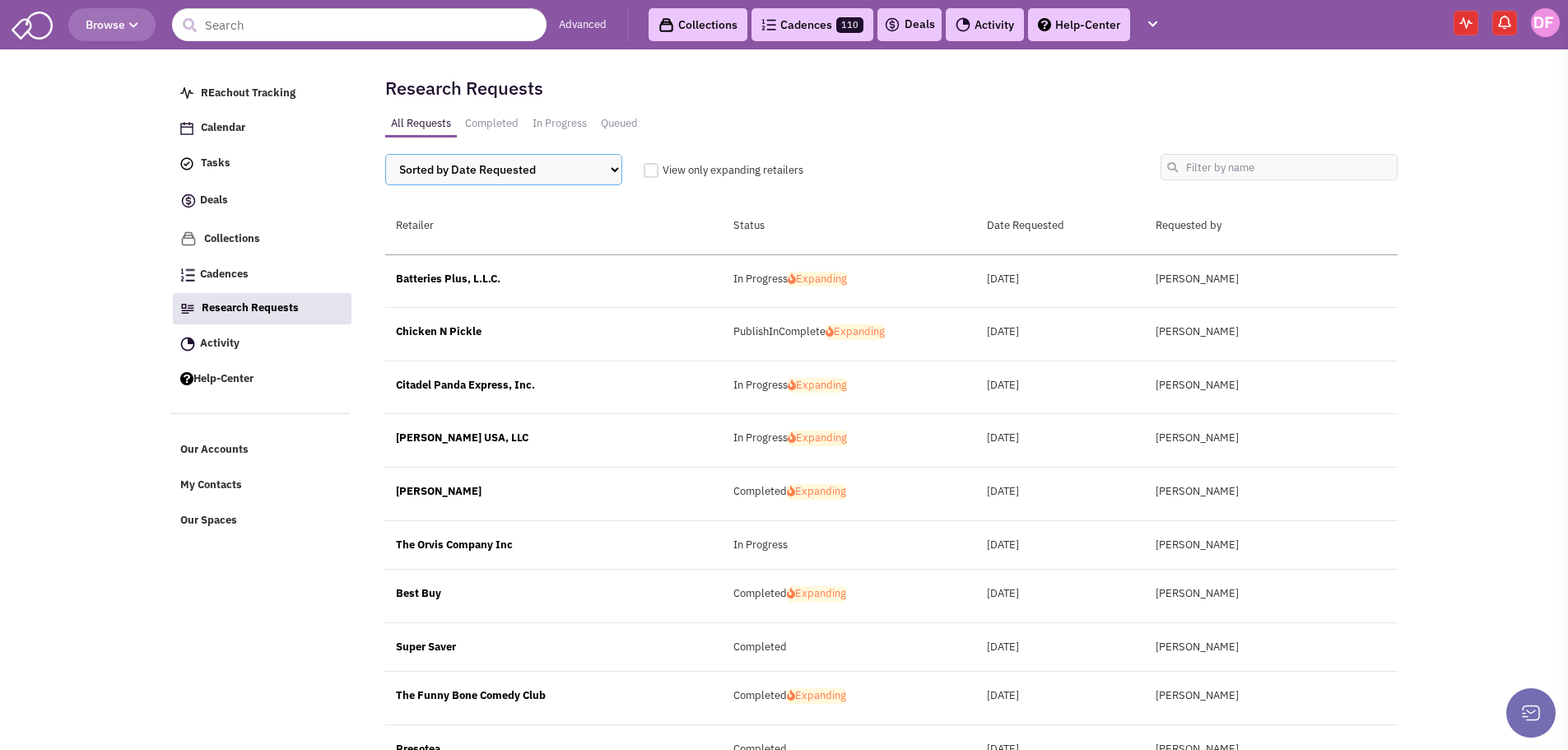
click at [619, 166] on select "Sorted by Date Requested Retailer Status" at bounding box center [503, 170] width 237 height 31
select select "4"
click at [385, 154] on select "Sorted by Date Requested Retailer Status" at bounding box center [503, 170] width 237 height 31
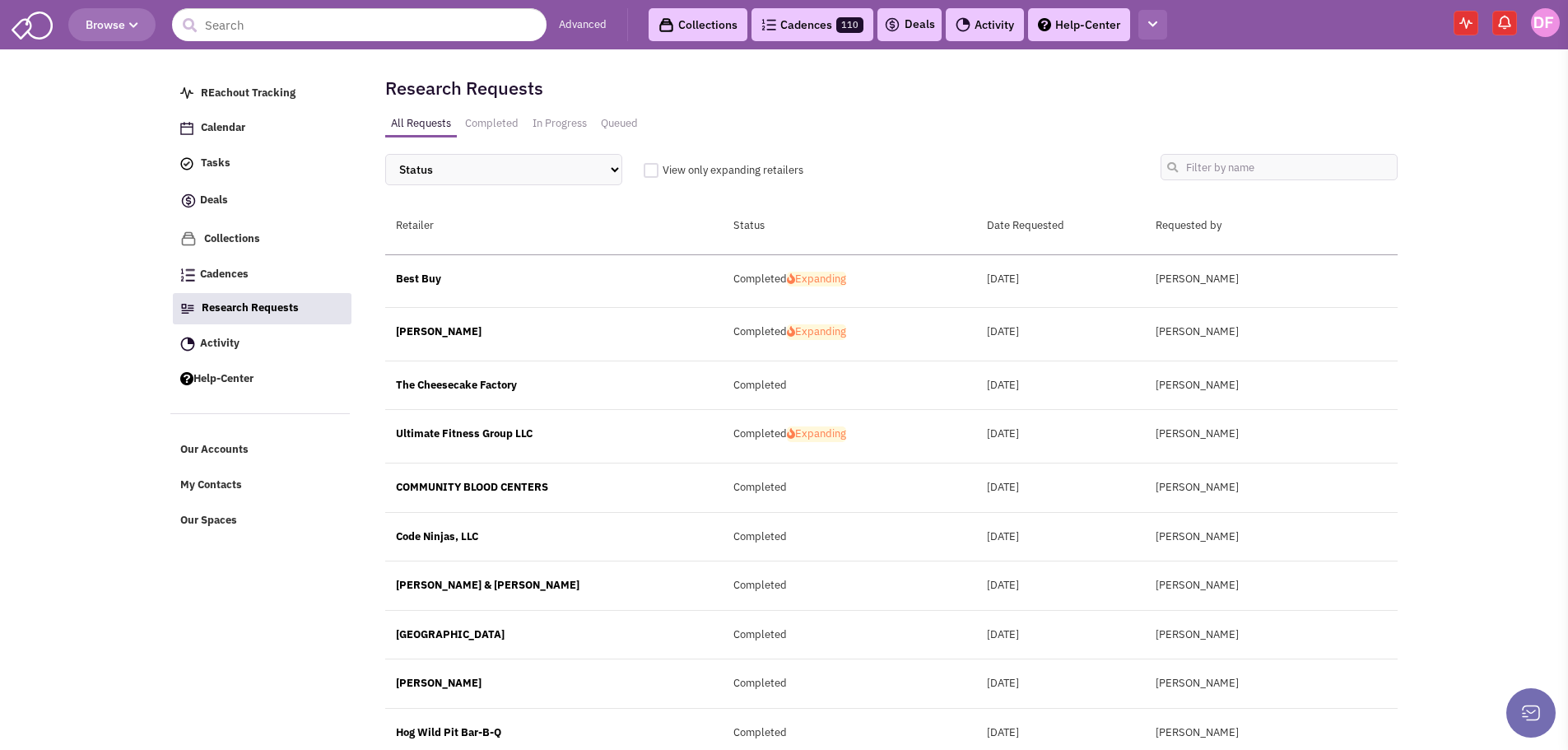
click at [1149, 19] on icon "button" at bounding box center [1151, 24] width 9 height 11
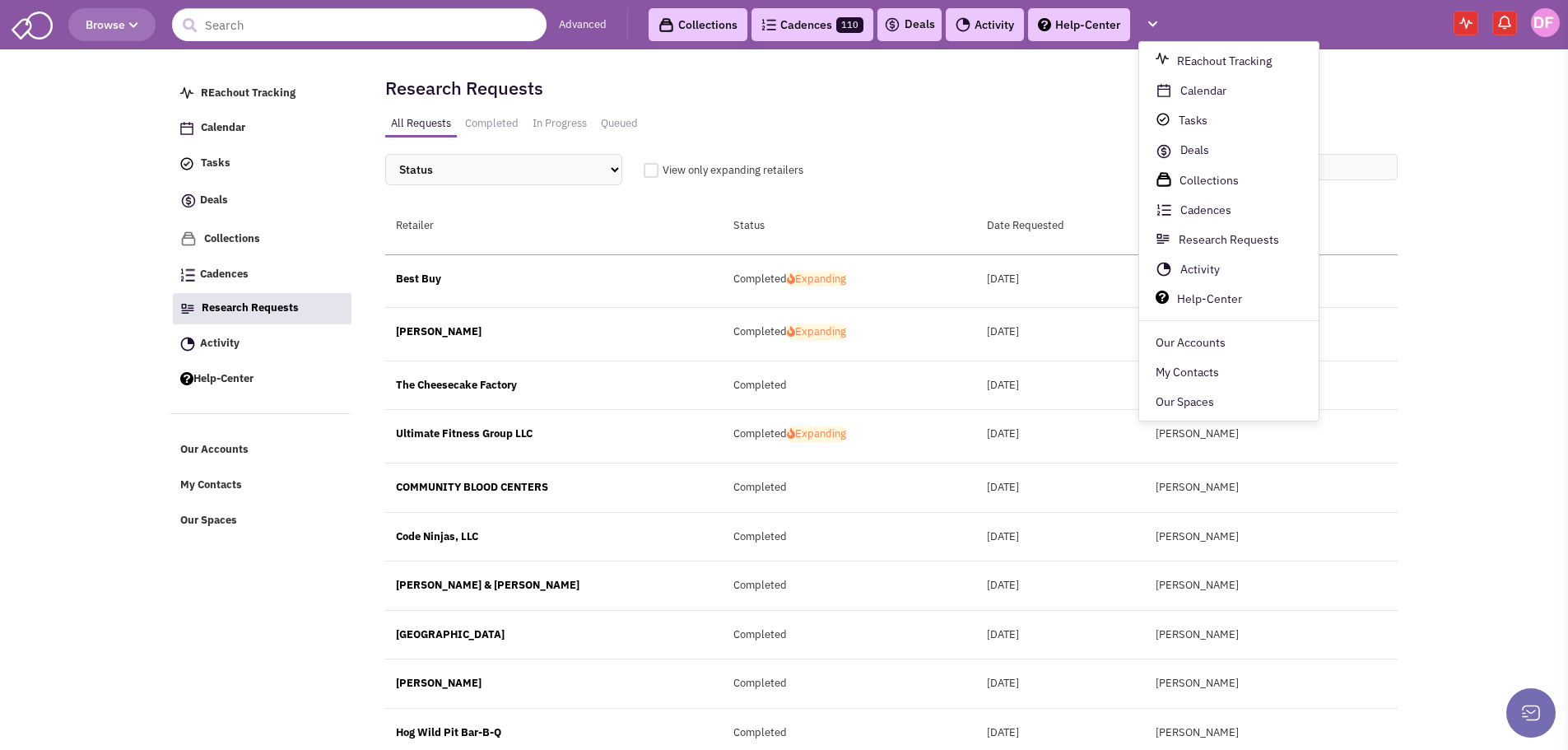
click at [585, 24] on link "Advanced" at bounding box center [583, 26] width 48 height 16
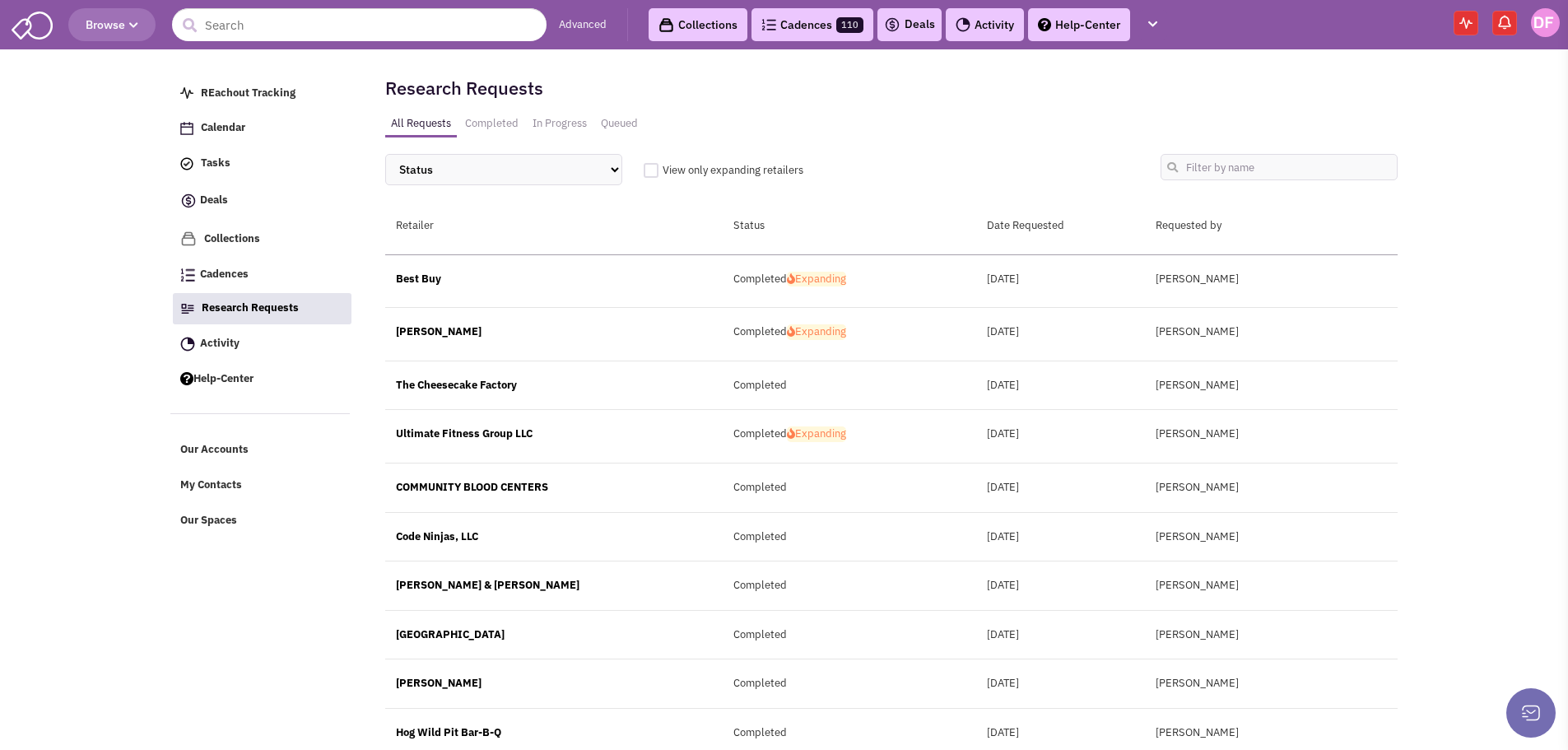
click at [585, 24] on link "Advanced" at bounding box center [583, 26] width 48 height 16
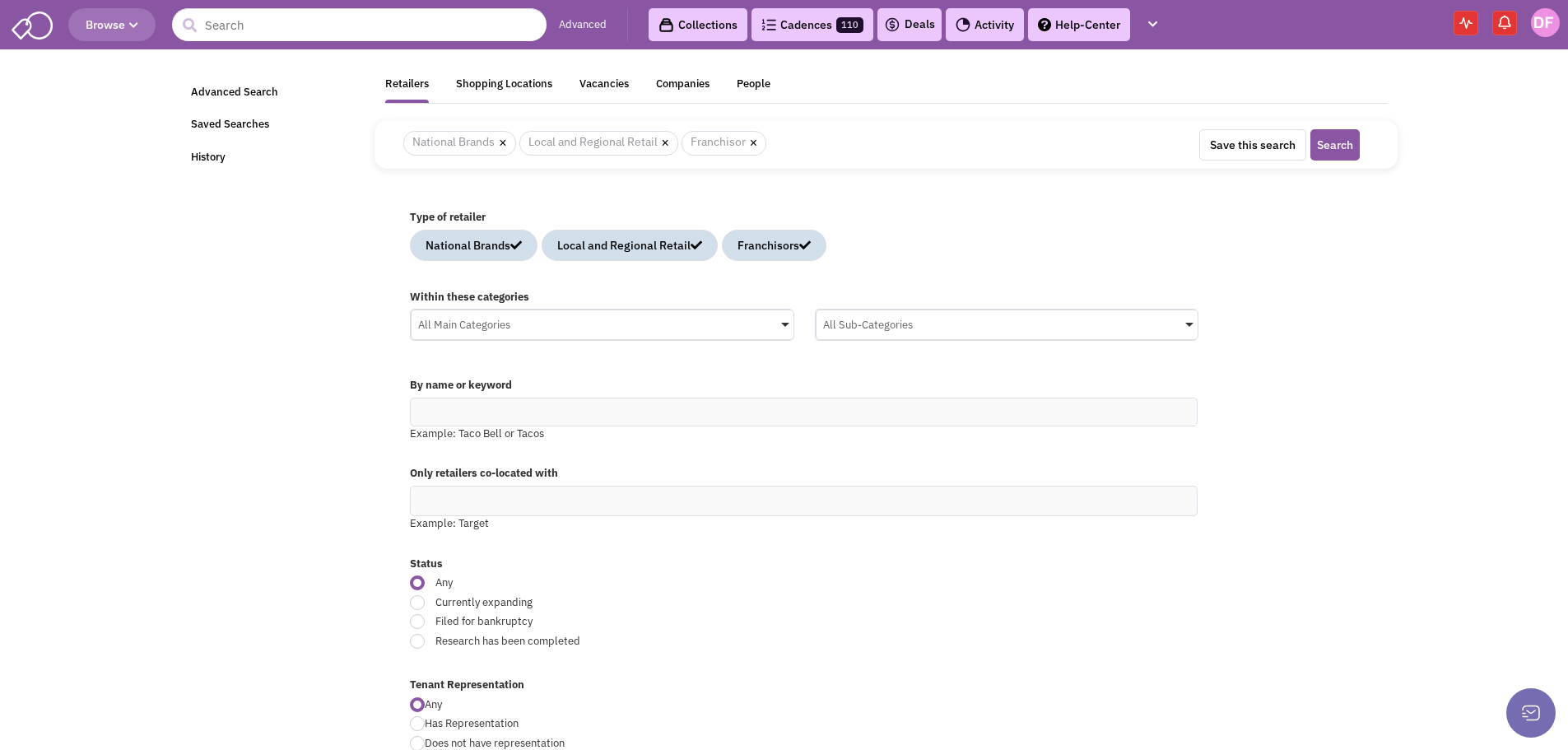
click at [985, 23] on link "Activity" at bounding box center [984, 25] width 79 height 33
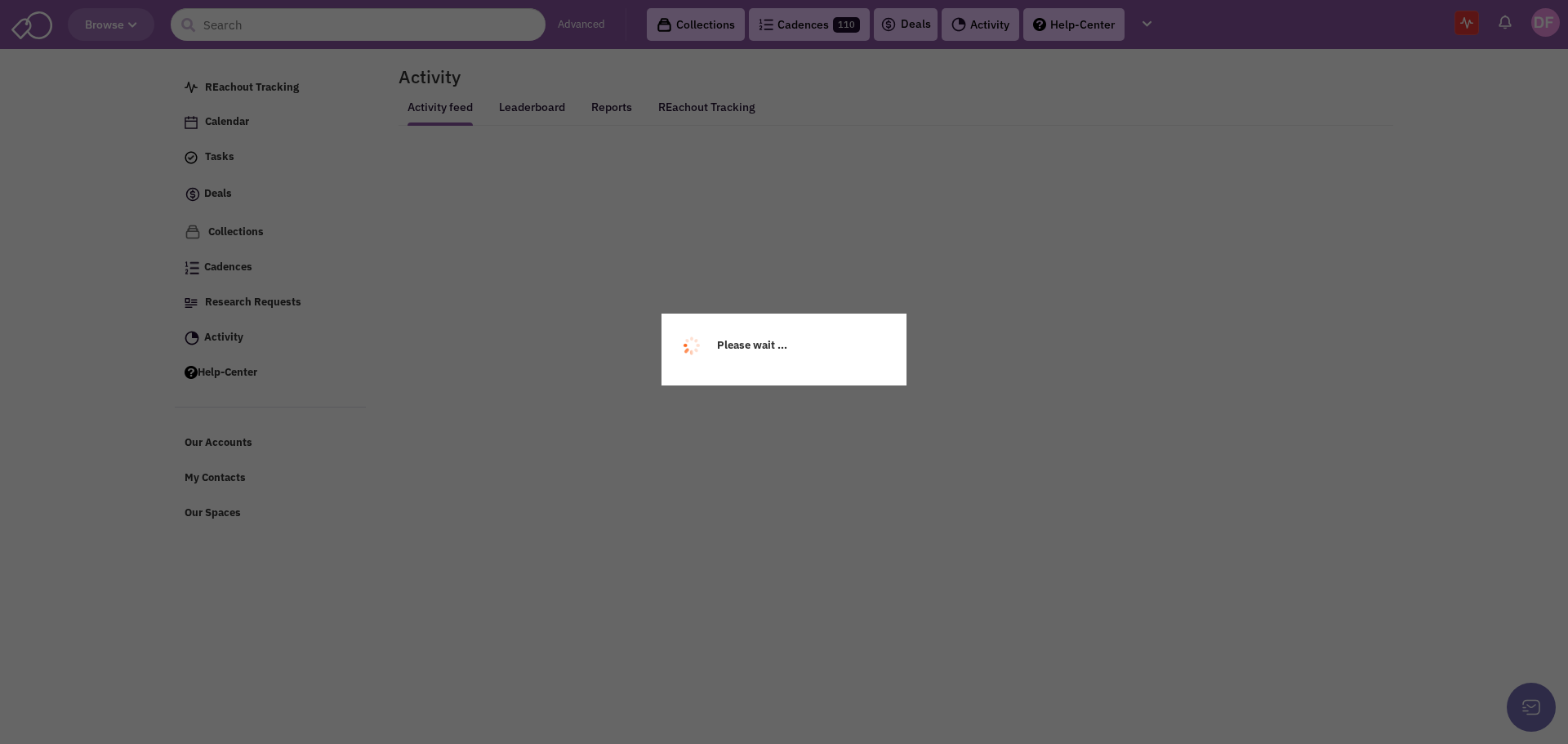
select select
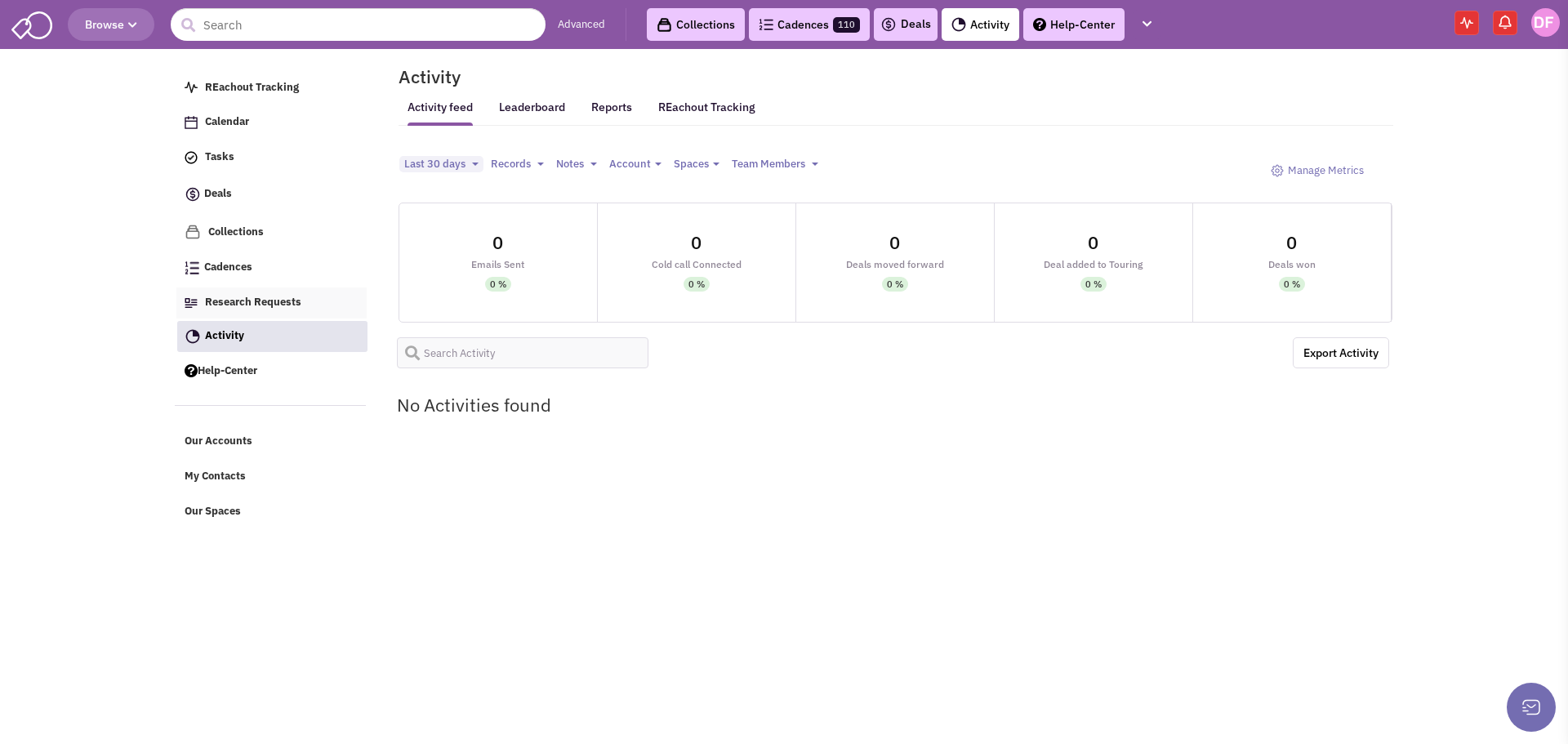
click at [268, 303] on span "Research Requests" at bounding box center [253, 301] width 97 height 14
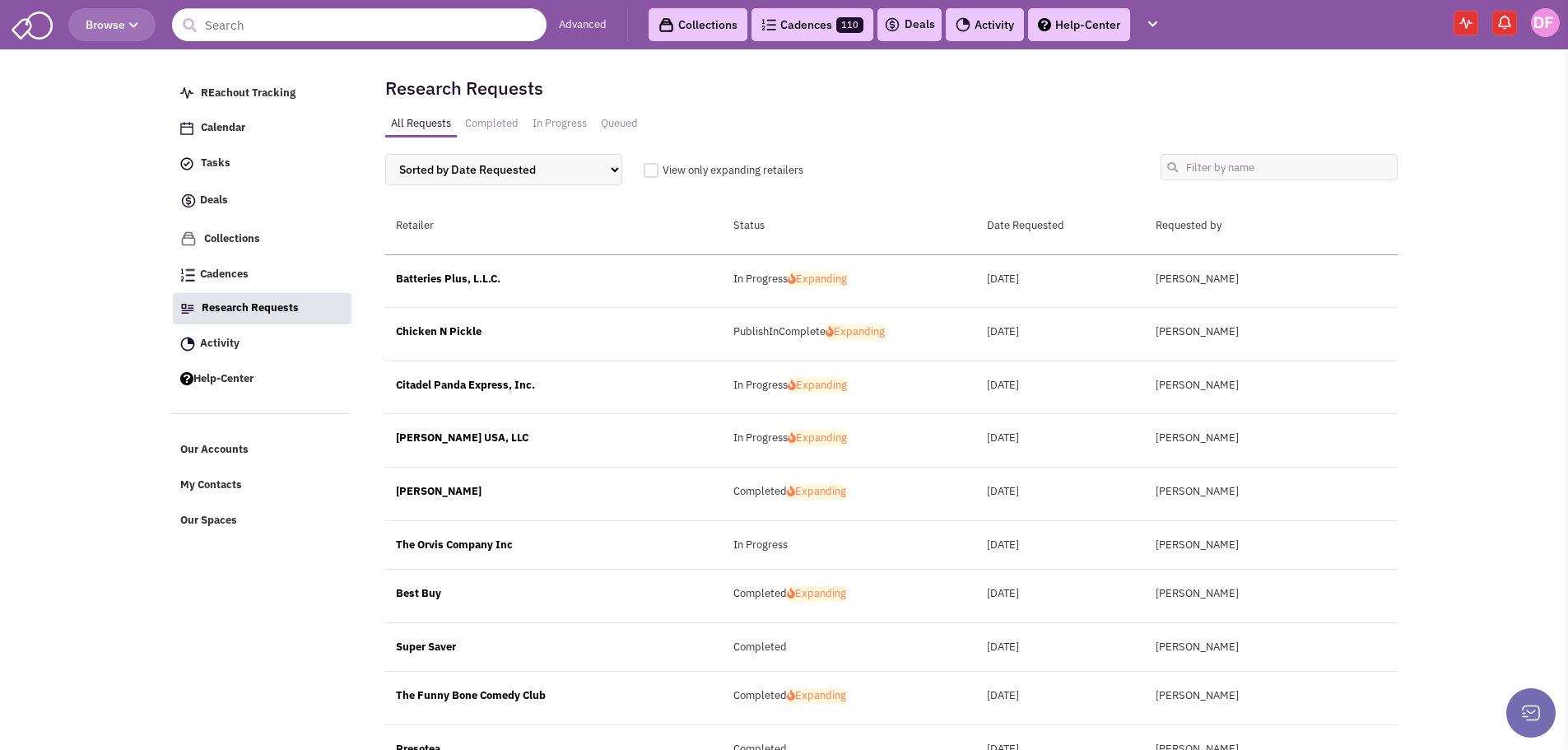
click at [1533, 707] on button at bounding box center [1531, 713] width 49 height 49
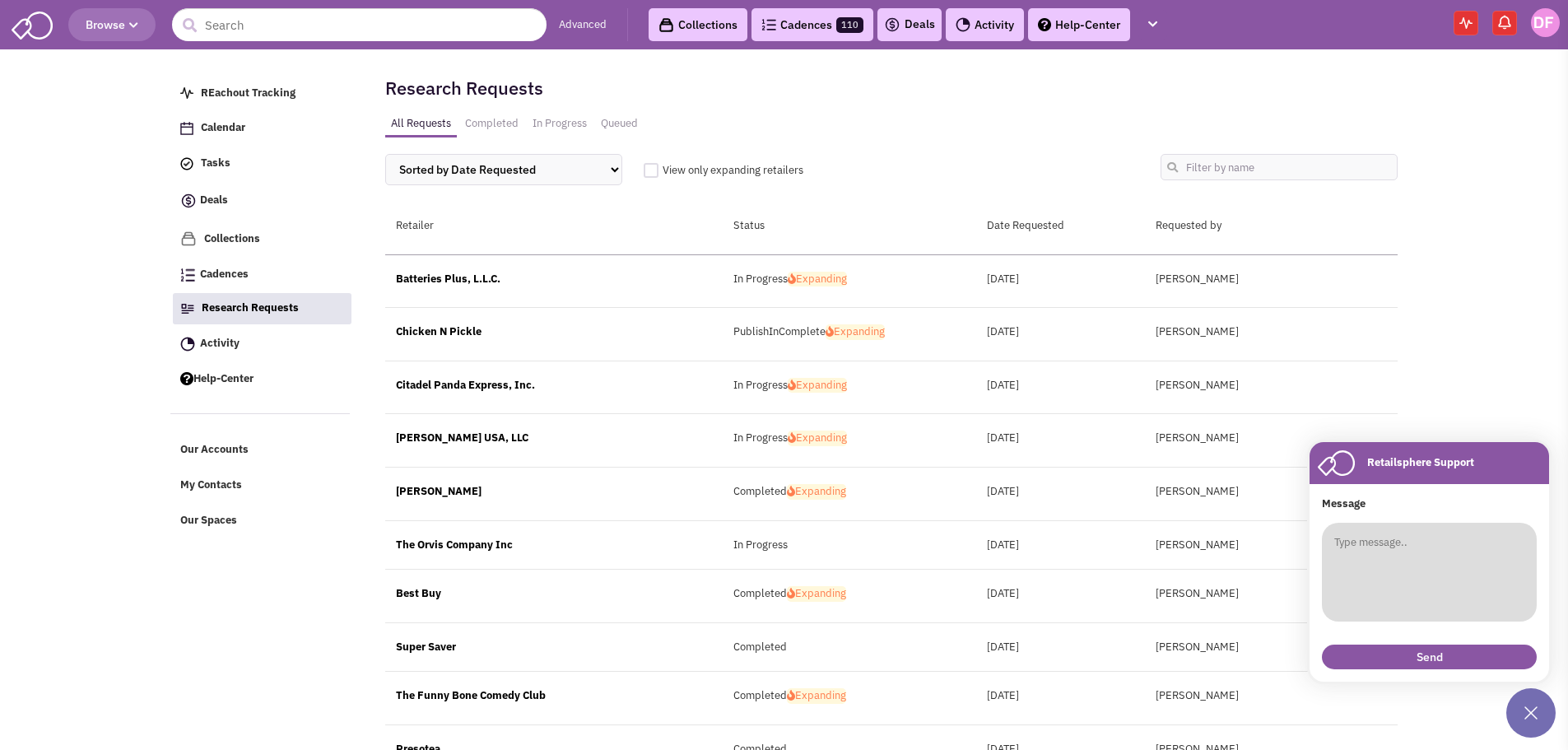
click at [1407, 554] on textarea at bounding box center [1428, 572] width 215 height 99
type textarea "How to I create a Request for Research for a company that is not currently foun…"
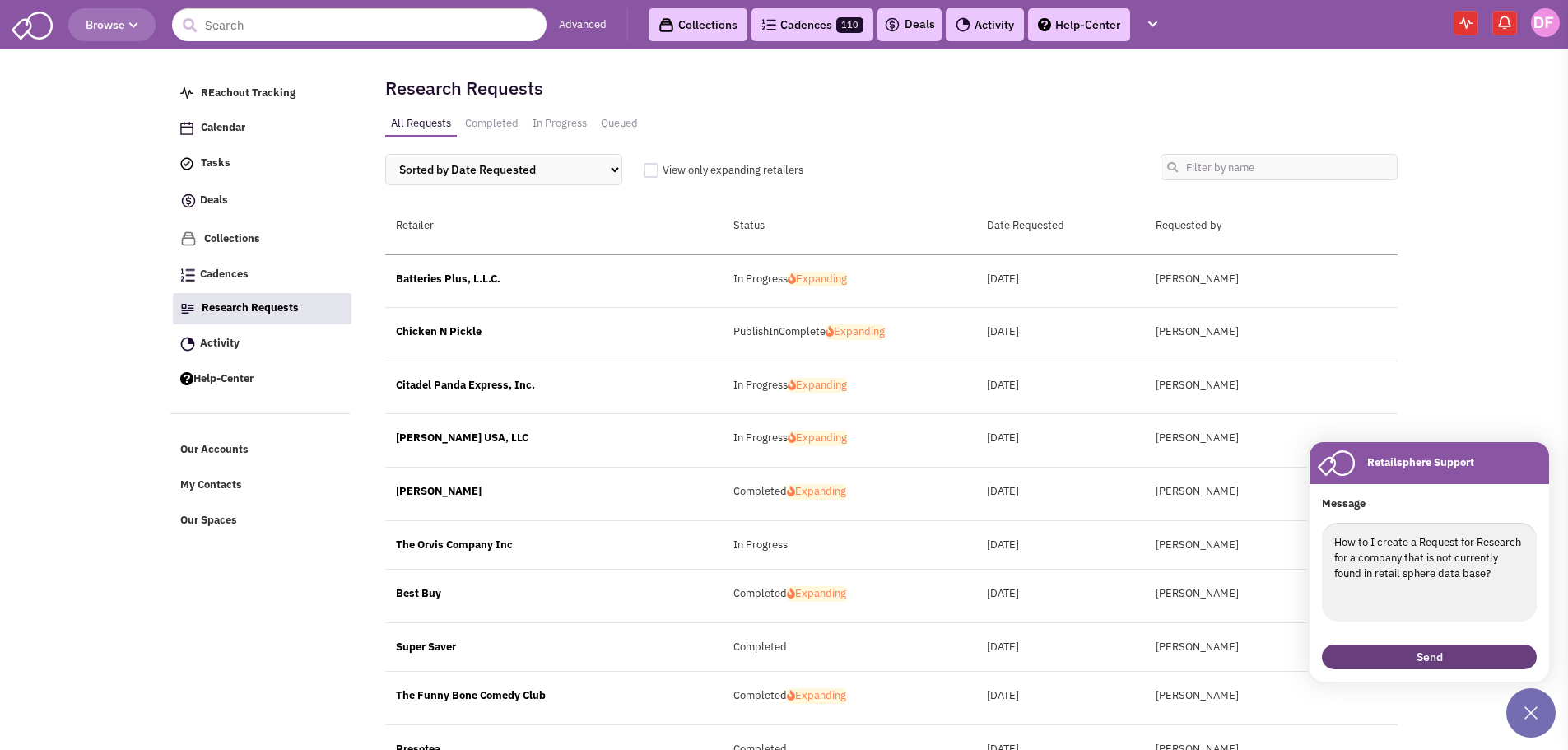
click at [1440, 657] on button "Send" at bounding box center [1428, 657] width 215 height 25
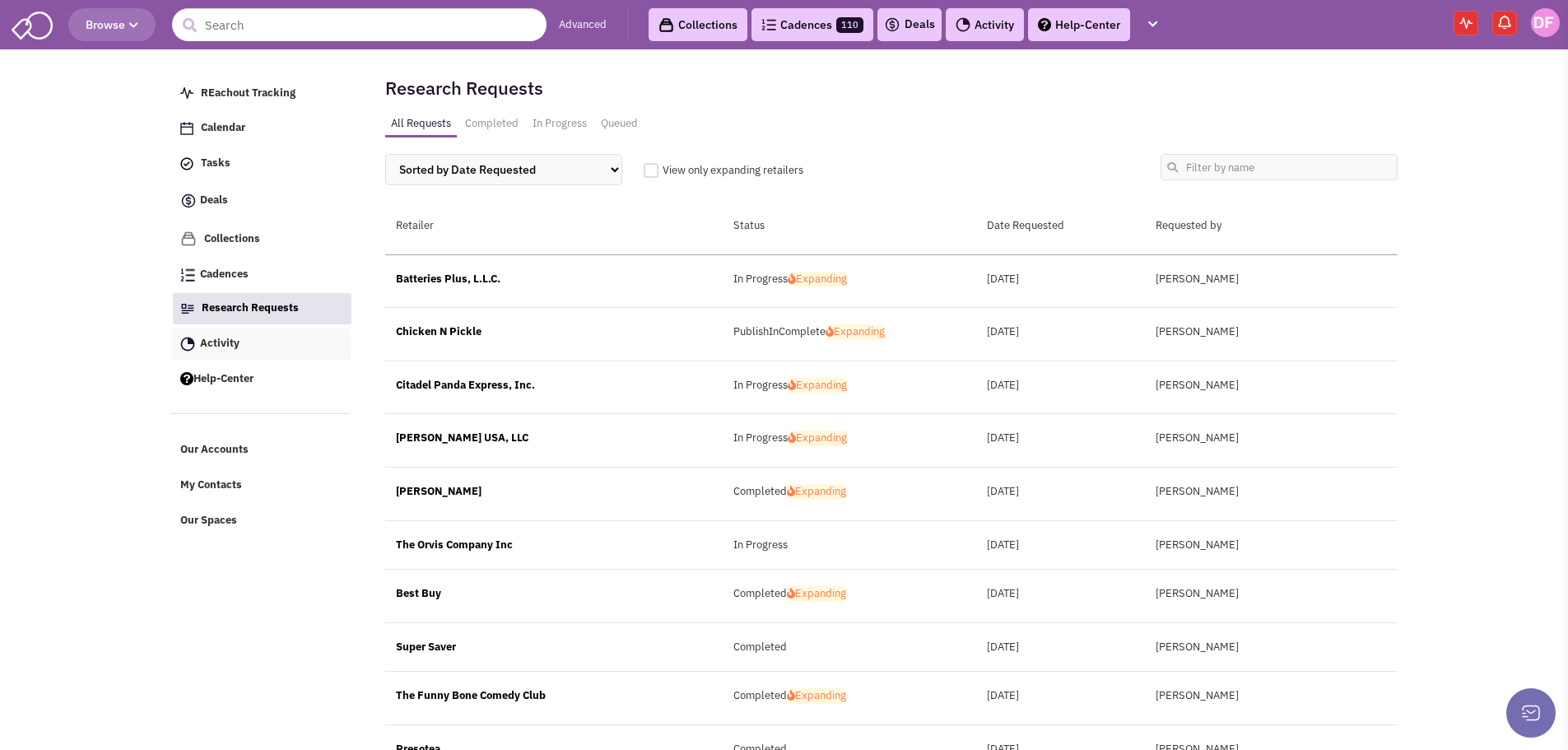
click at [209, 343] on span "Activity" at bounding box center [220, 343] width 39 height 14
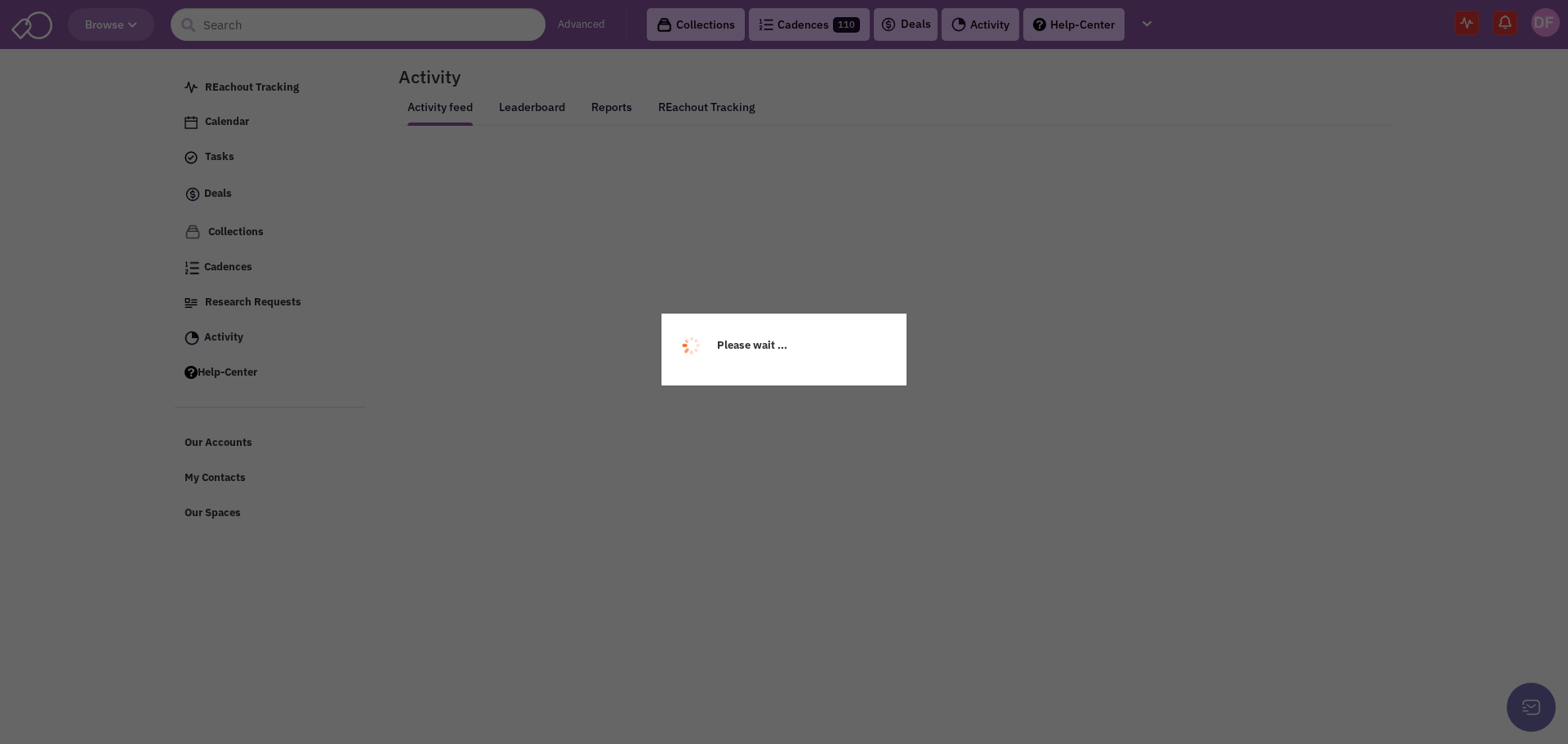
select select
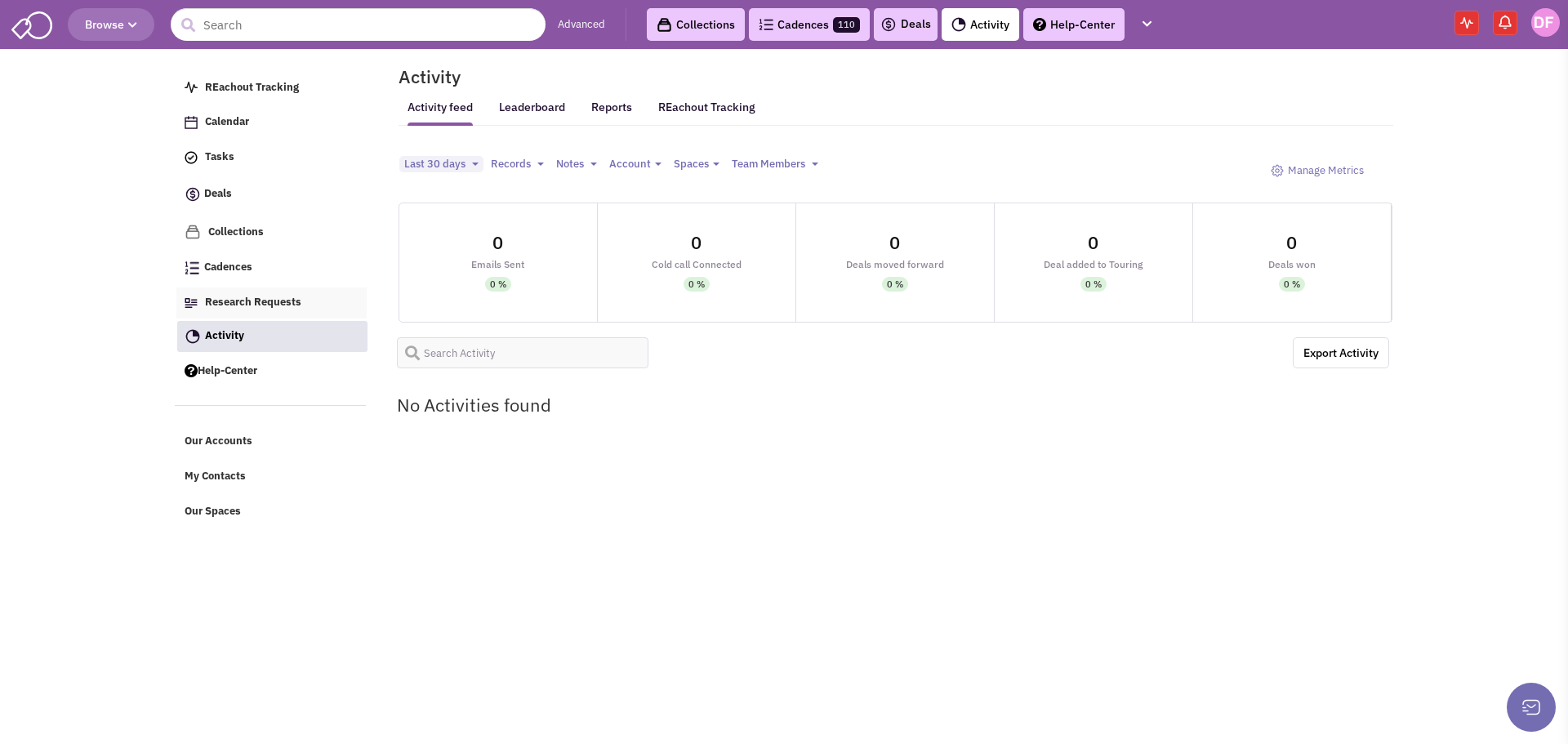
click at [248, 297] on span "Research Requests" at bounding box center [253, 301] width 97 height 14
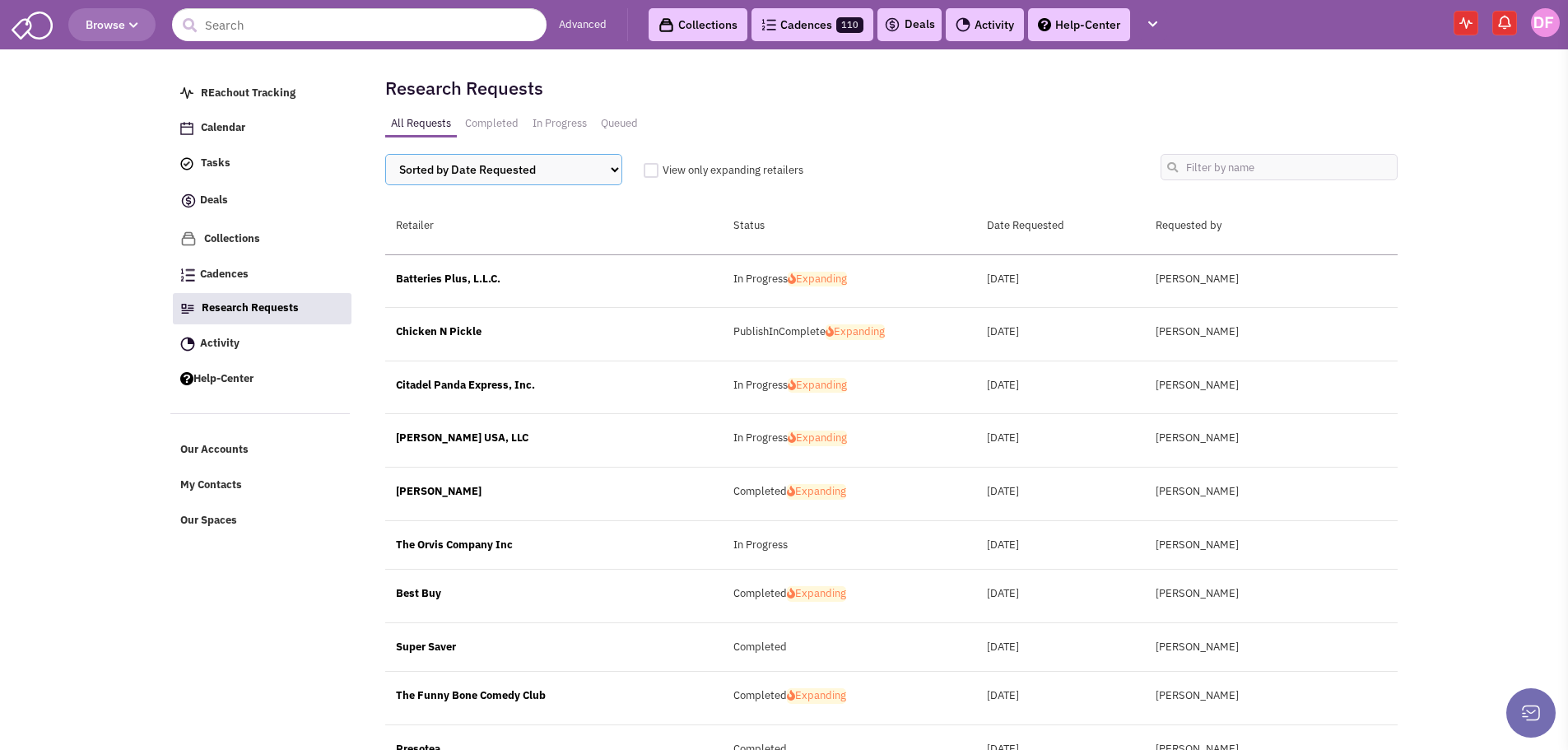
click at [613, 166] on select "Sorted by Date Requested Retailer Status" at bounding box center [503, 170] width 237 height 31
select select "1"
click at [385, 154] on select "Sorted by Date Requested Retailer Status" at bounding box center [503, 170] width 237 height 31
